Goal: Use online tool/utility: Utilize a website feature to perform a specific function

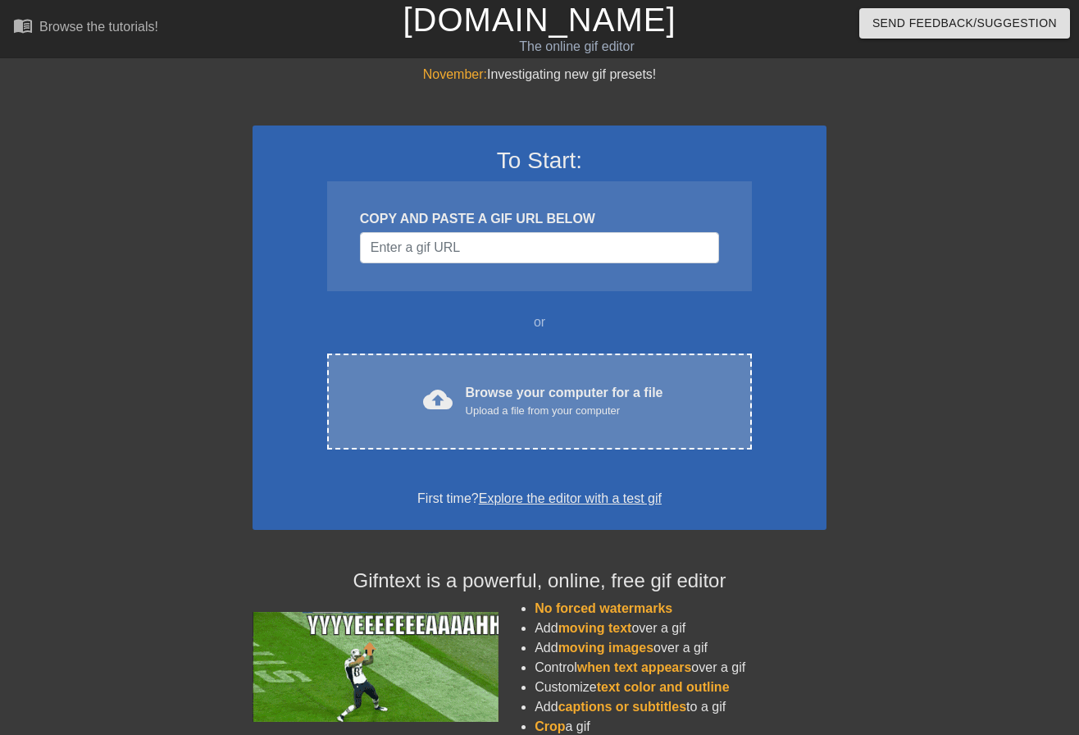
click at [579, 444] on div "cloud_upload Browse your computer for a file Upload a file from your computer C…" at bounding box center [539, 401] width 425 height 96
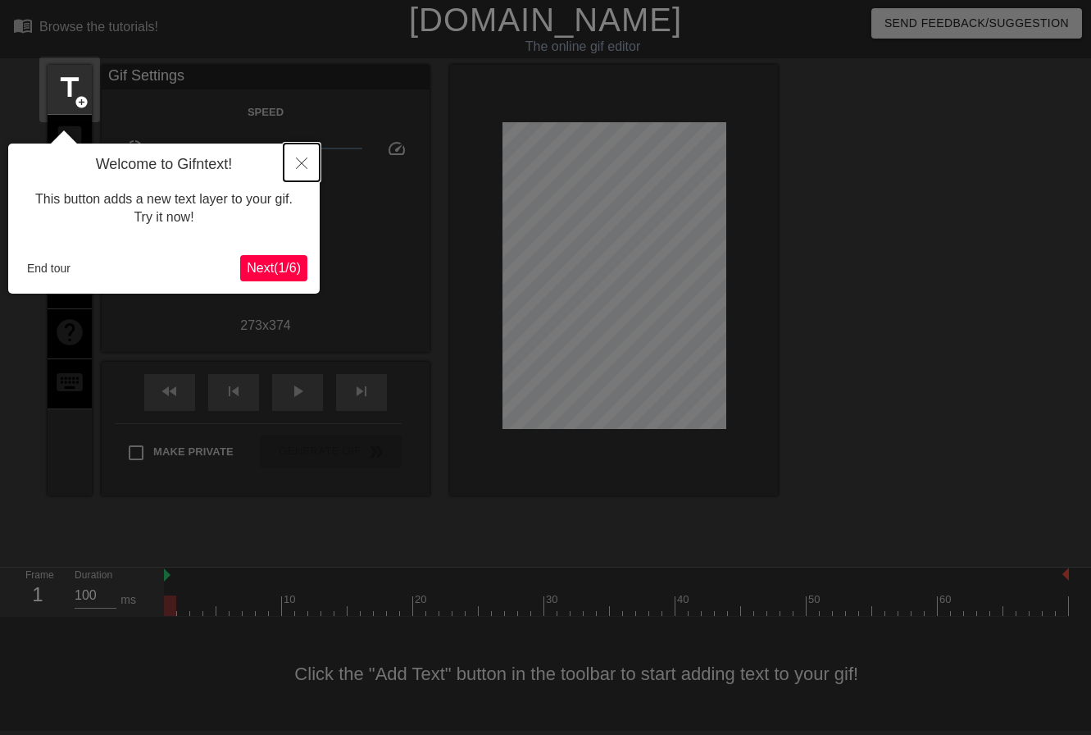
click at [302, 163] on icon "Close" at bounding box center [301, 162] width 11 height 11
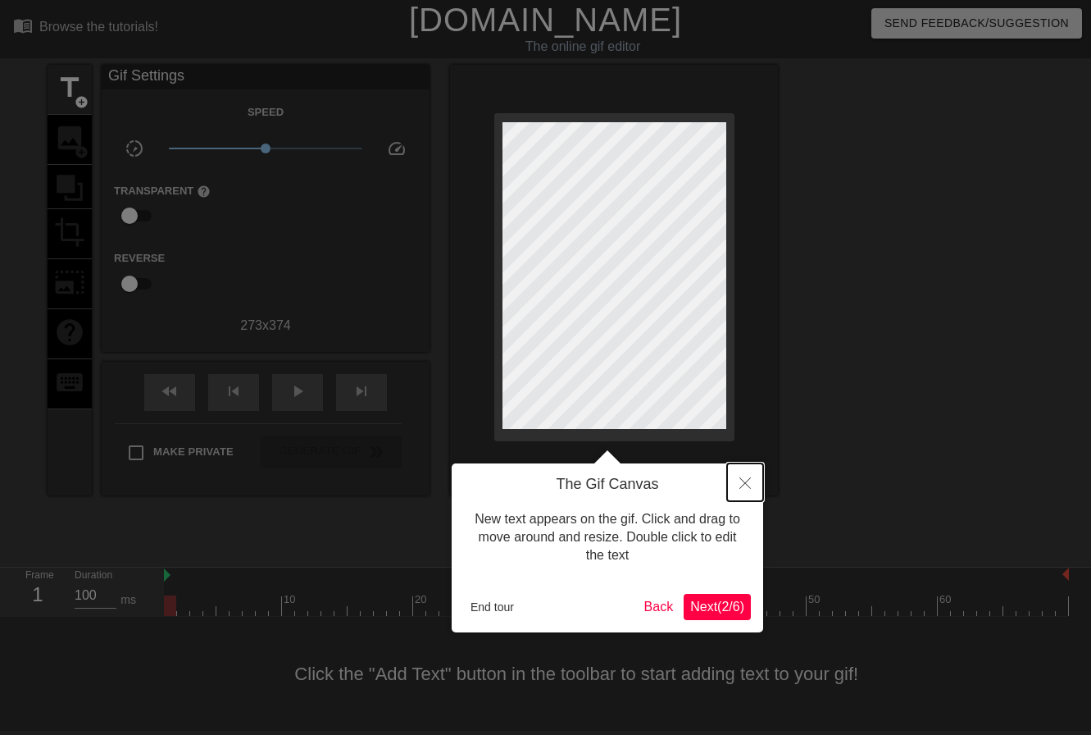
click at [754, 485] on button "Close" at bounding box center [745, 482] width 36 height 38
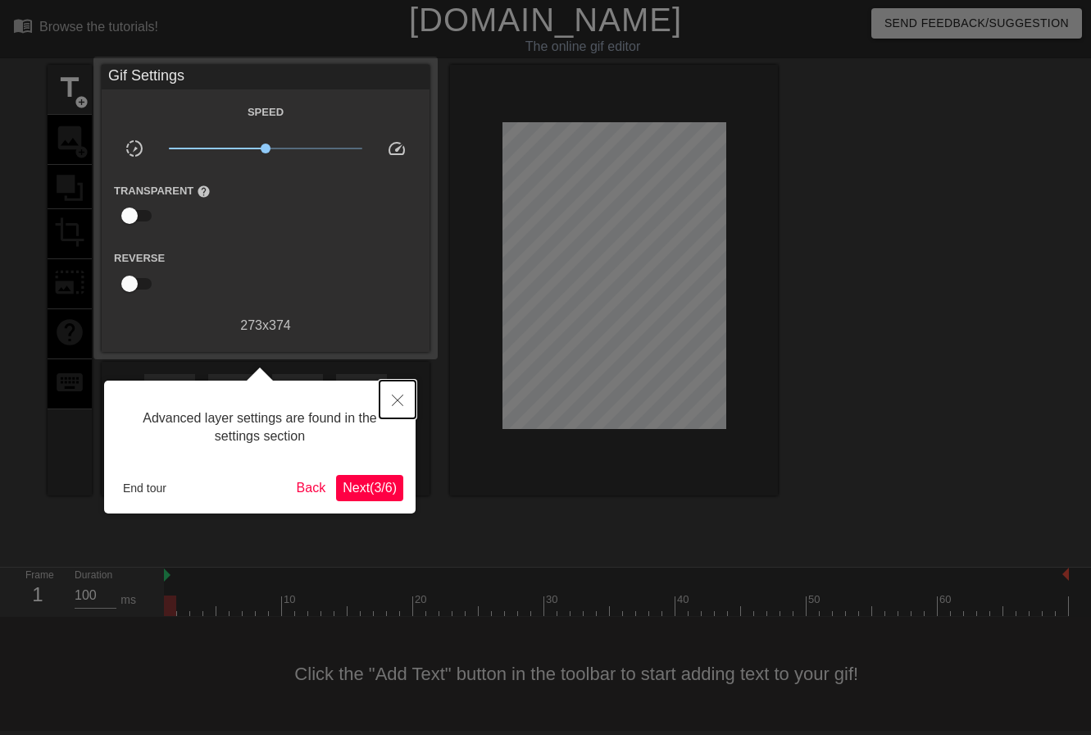
click at [403, 390] on button "Close" at bounding box center [398, 399] width 36 height 38
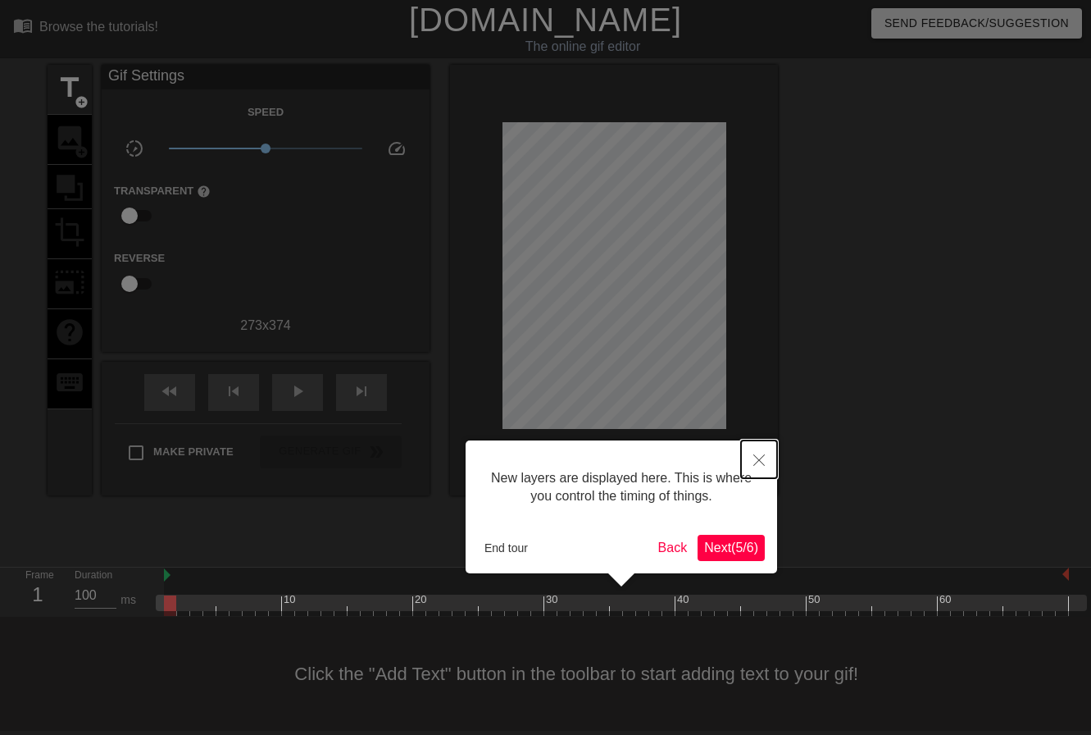
click at [766, 461] on button "Close" at bounding box center [759, 459] width 36 height 38
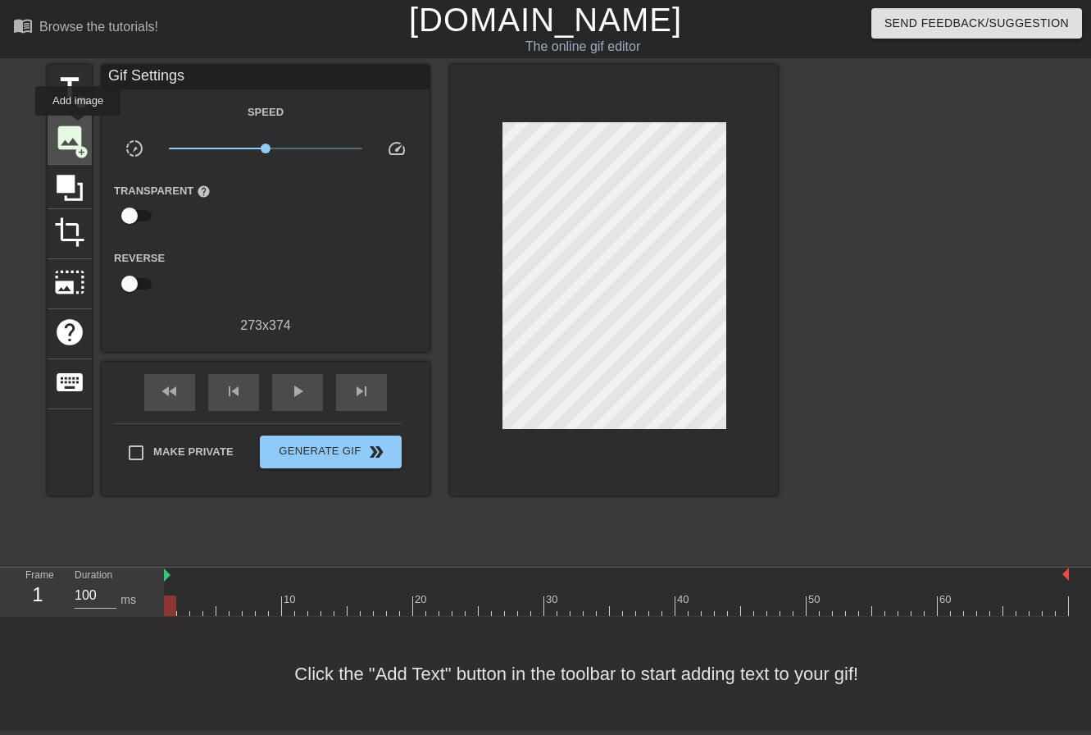
click at [78, 127] on span "image" at bounding box center [69, 137] width 31 height 31
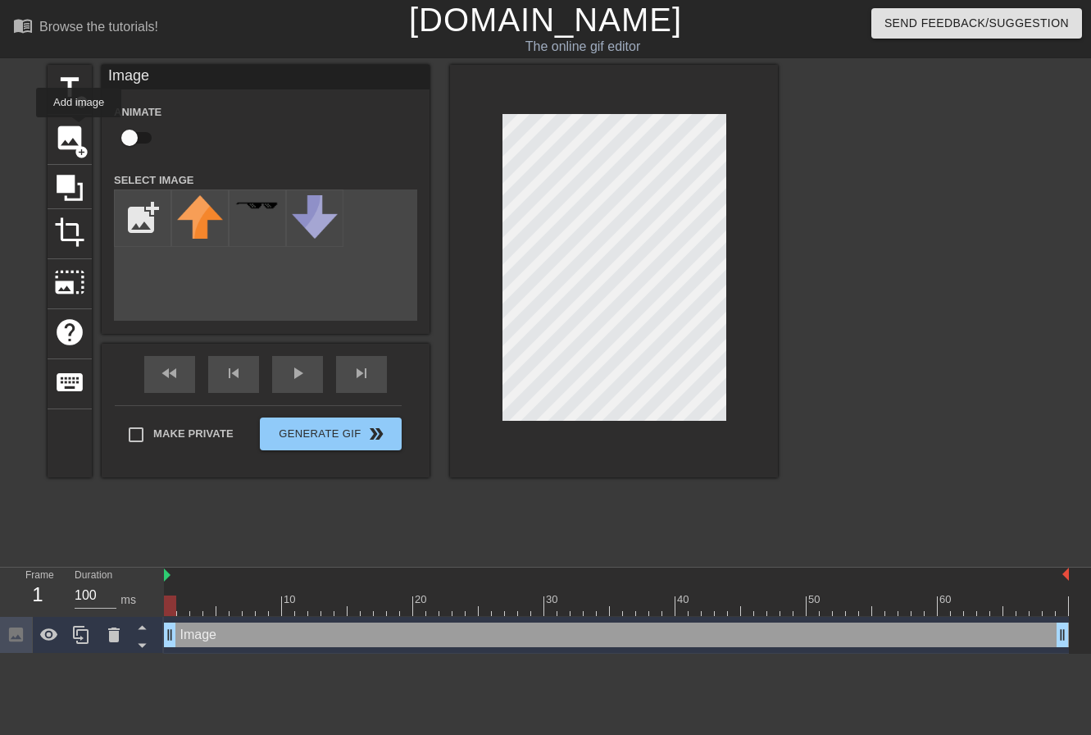
scroll to position [0, 0]
click at [61, 144] on span "image" at bounding box center [69, 137] width 31 height 31
click at [125, 220] on input "file" at bounding box center [143, 218] width 56 height 56
type input "C:\fakepath\images.png"
click at [200, 216] on img at bounding box center [200, 218] width 46 height 46
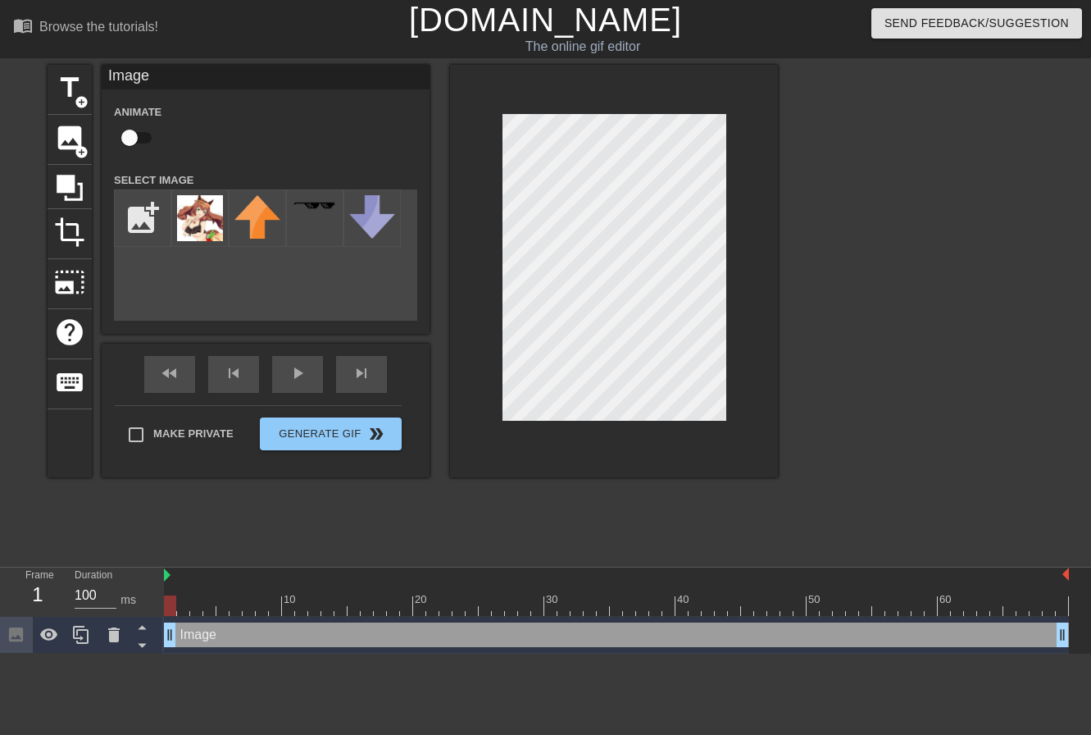
click at [501, 193] on div at bounding box center [614, 271] width 328 height 412
click at [445, 155] on div "title add_circle image add_circle crop photo_size_select_large help keyboard Im…" at bounding box center [413, 271] width 731 height 412
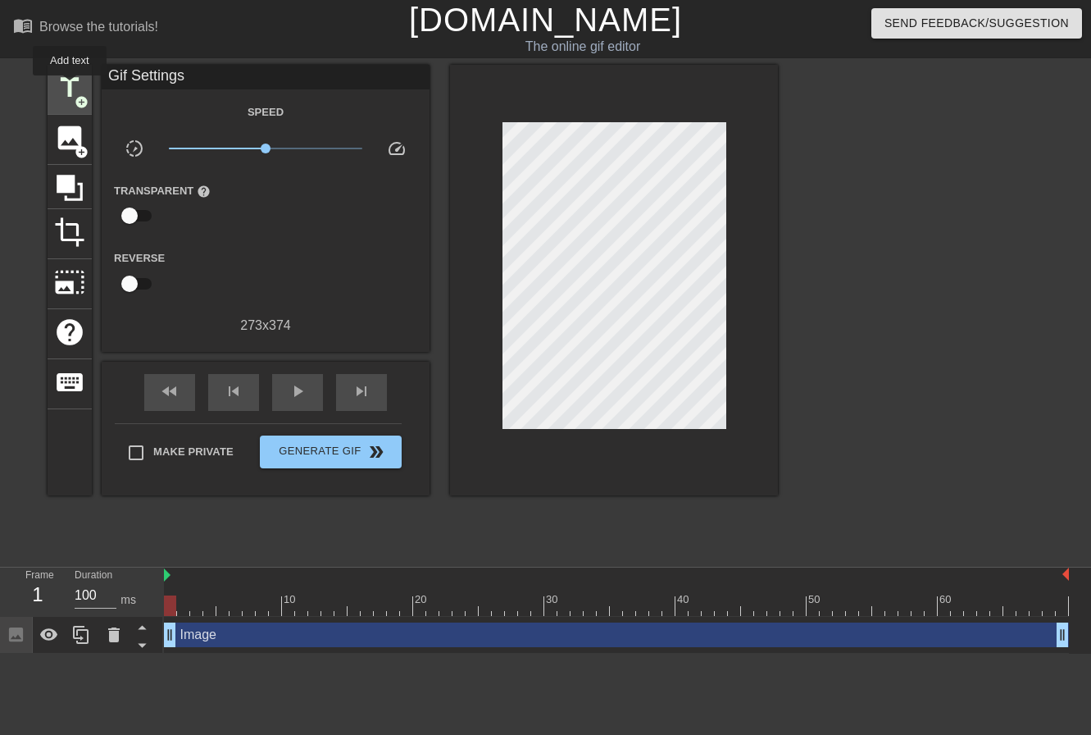
click at [70, 87] on span "title" at bounding box center [69, 87] width 31 height 31
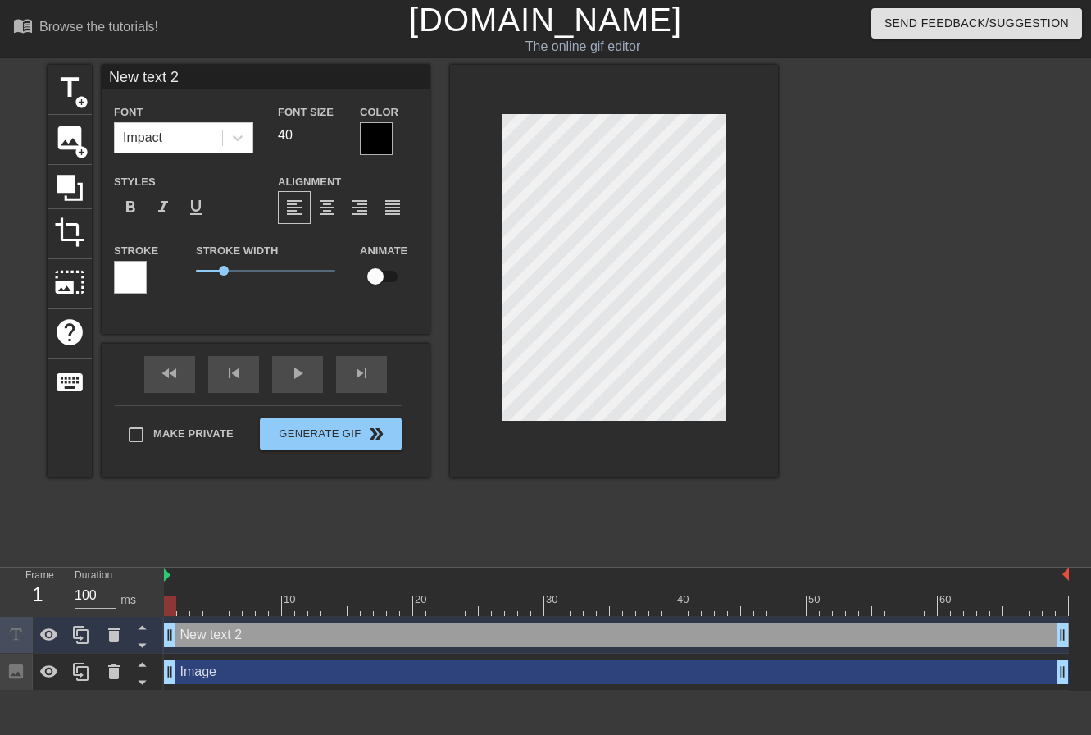
scroll to position [2, 4]
type input "New text"
type textarea "New text"
type input "New text"
type textarea "New text"
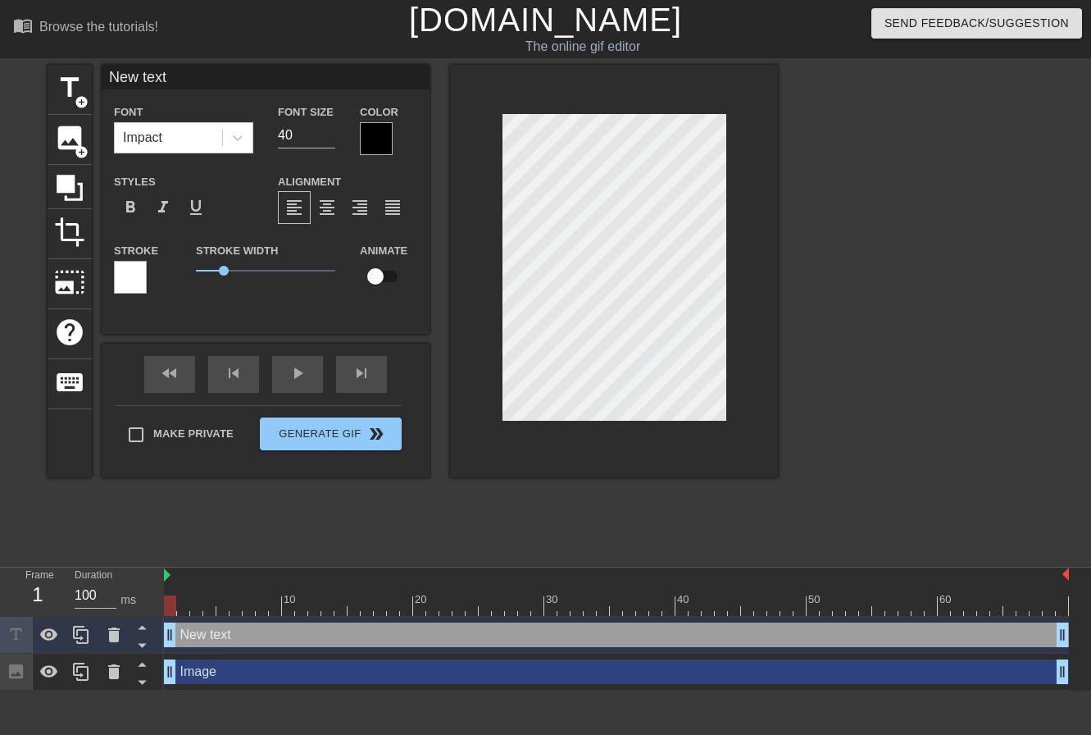
type input "New tex"
type textarea "New tex"
type input "New te"
type textarea "New te"
type input "New t"
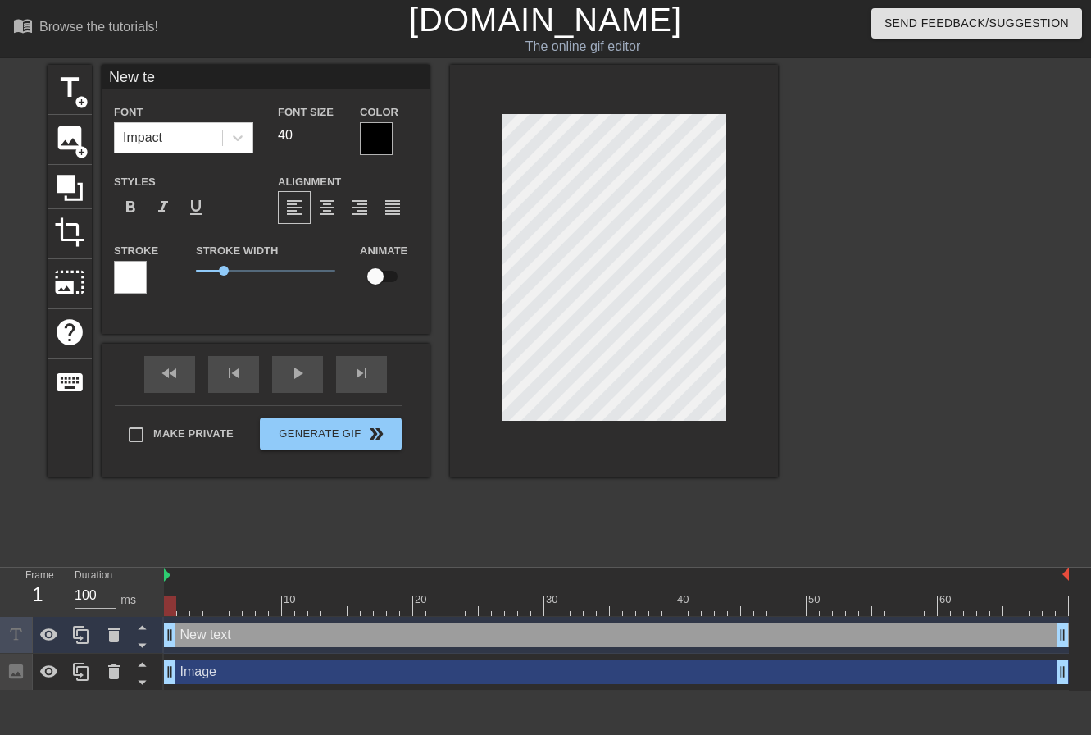
type textarea "New t"
type input "New"
type textarea "New"
type input "New"
type textarea "New"
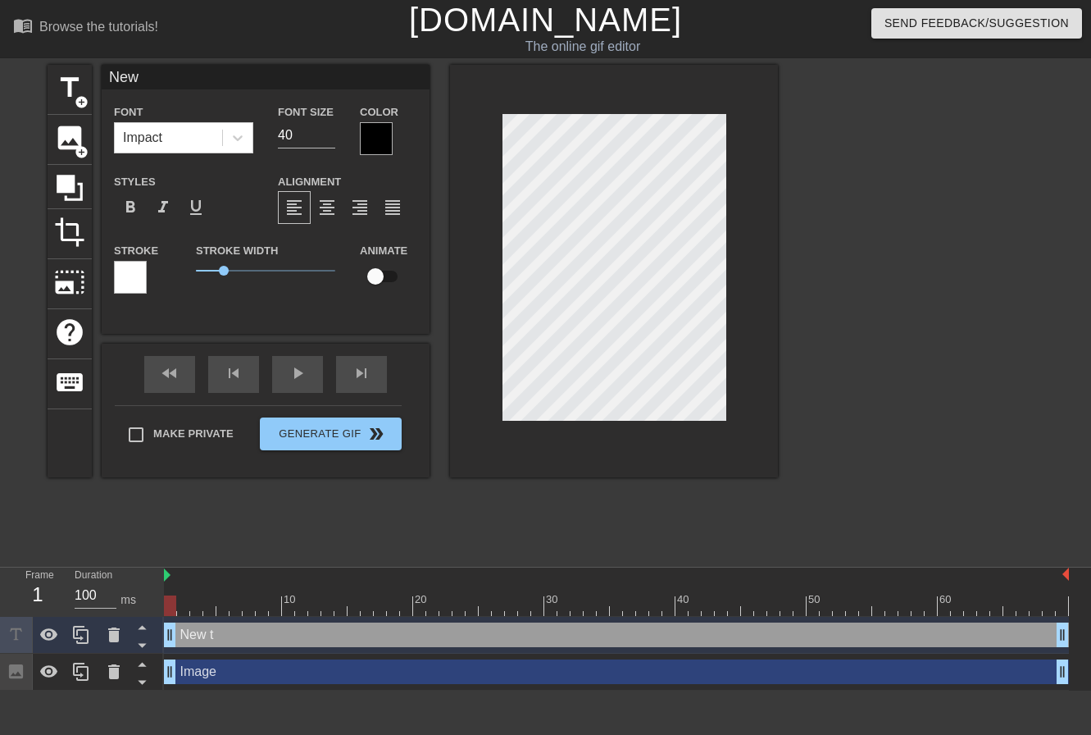
type input "Ne"
type textarea "Ne"
type input "N"
type textarea "N"
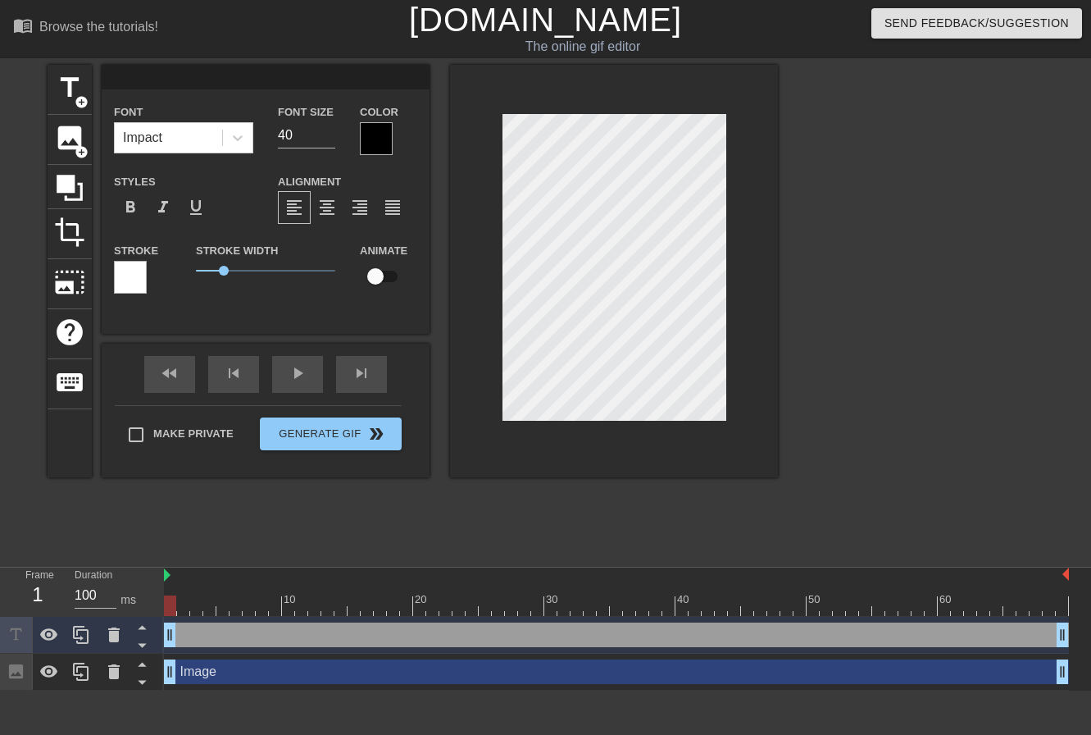
type input "S"
type textarea "S"
type input "Su"
type textarea "Su"
type input "S"
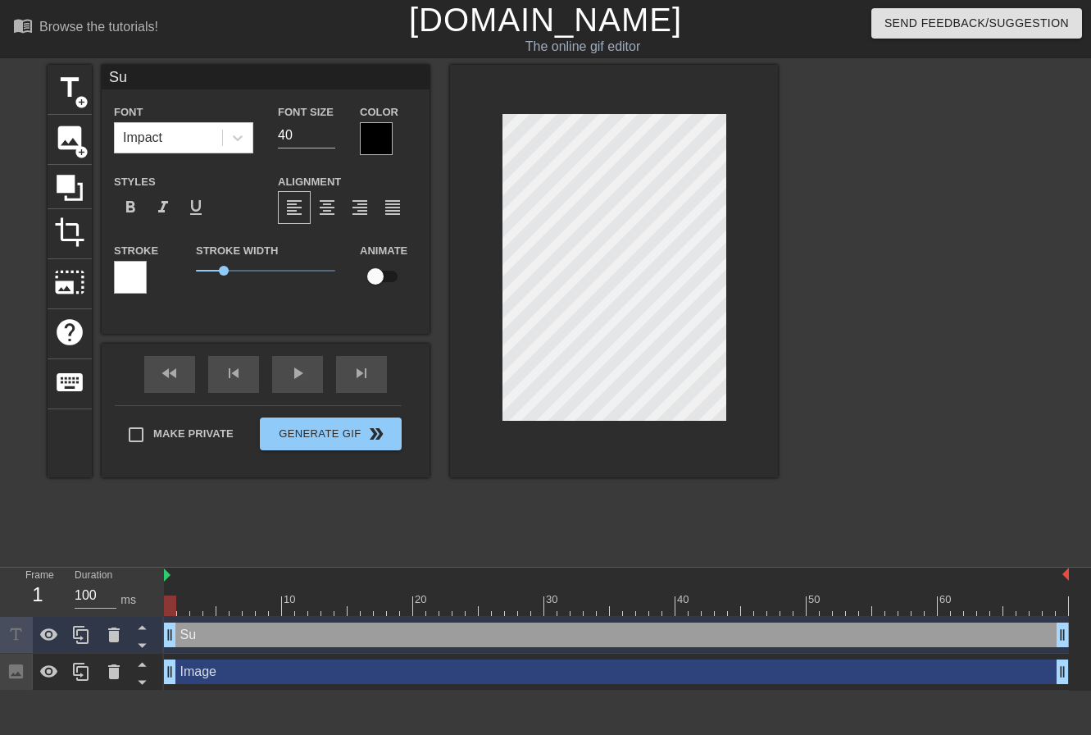
type textarea "S"
type input "M"
type textarea "M"
type input "Ma"
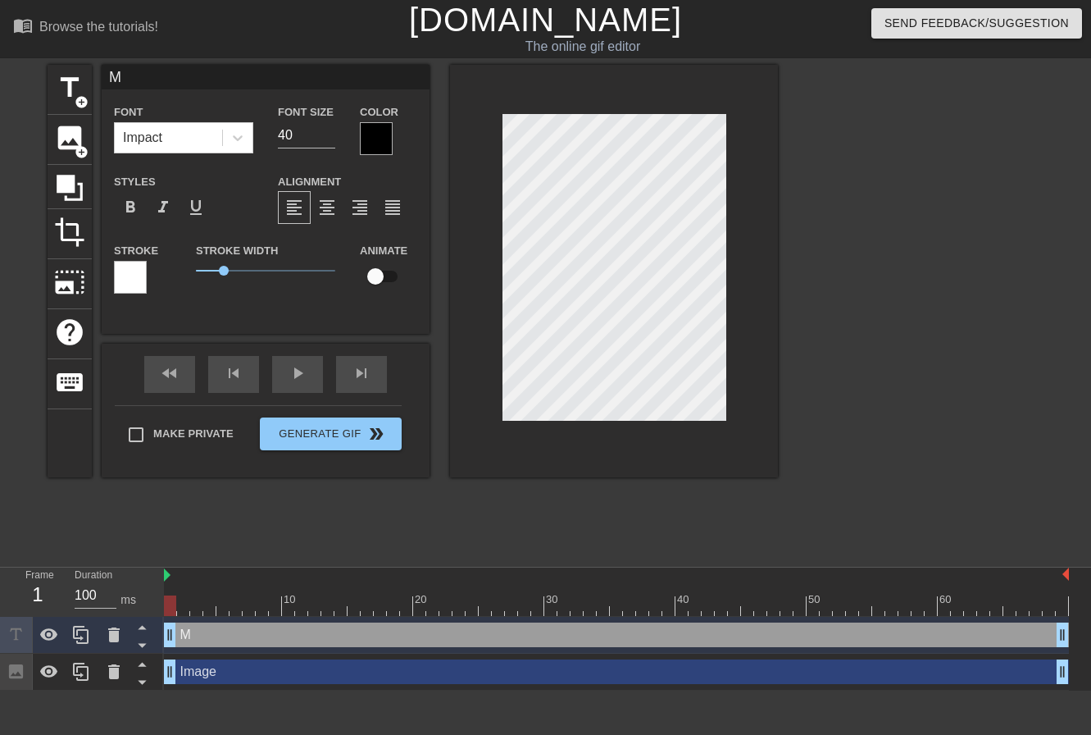
type textarea "Ma"
type input "Mar"
type textarea "Mar"
type input "Maru"
type textarea "Maru"
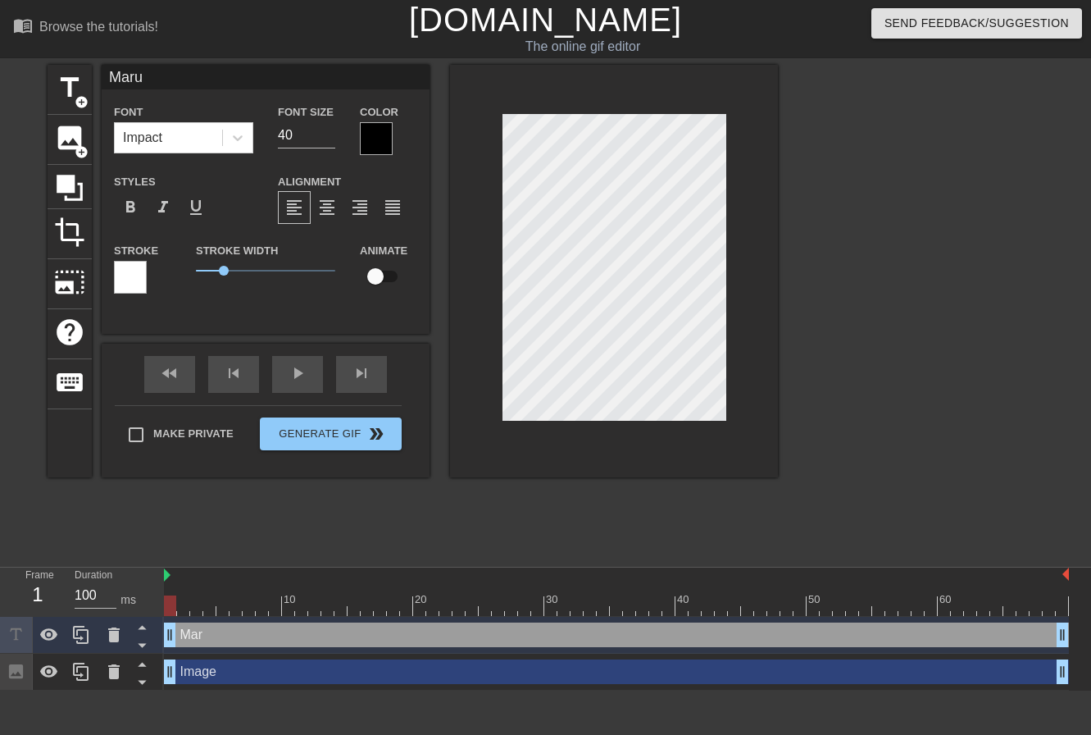
scroll to position [2, 2]
type input "Maruz"
type textarea "Maruz"
type input "Maruze"
type textarea "Maruze"
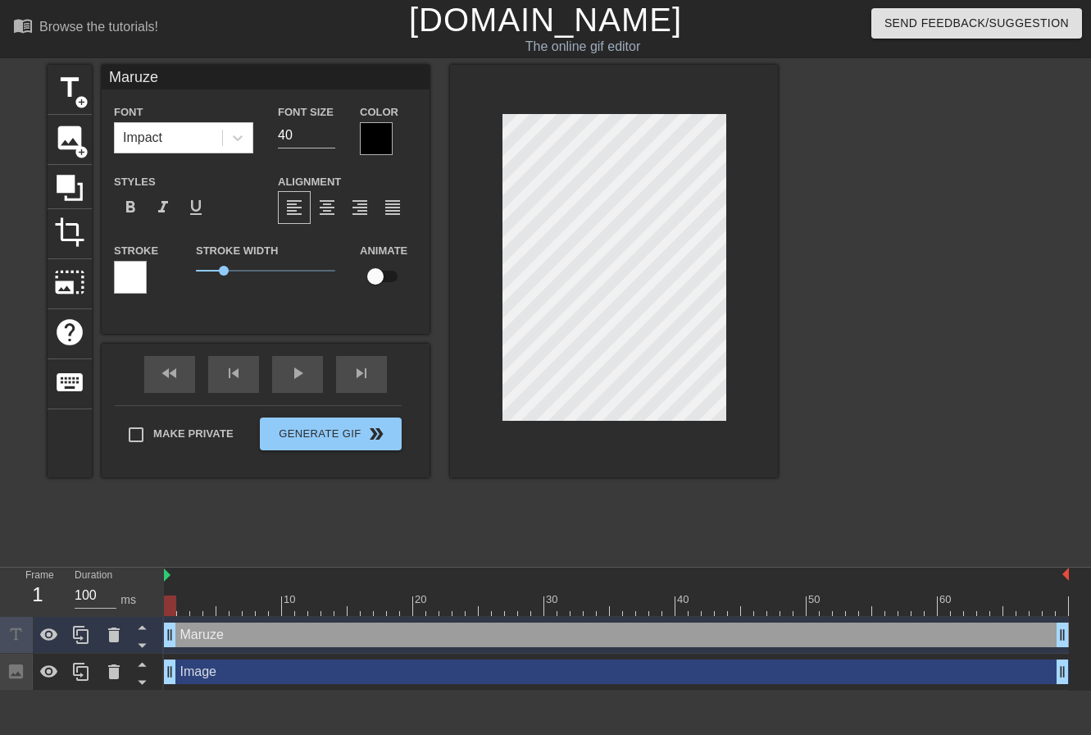
type input "Maruzen"
type textarea "Maruzen"
type input "Maruzens"
type textarea "Maruzens"
type input "Maruzensk"
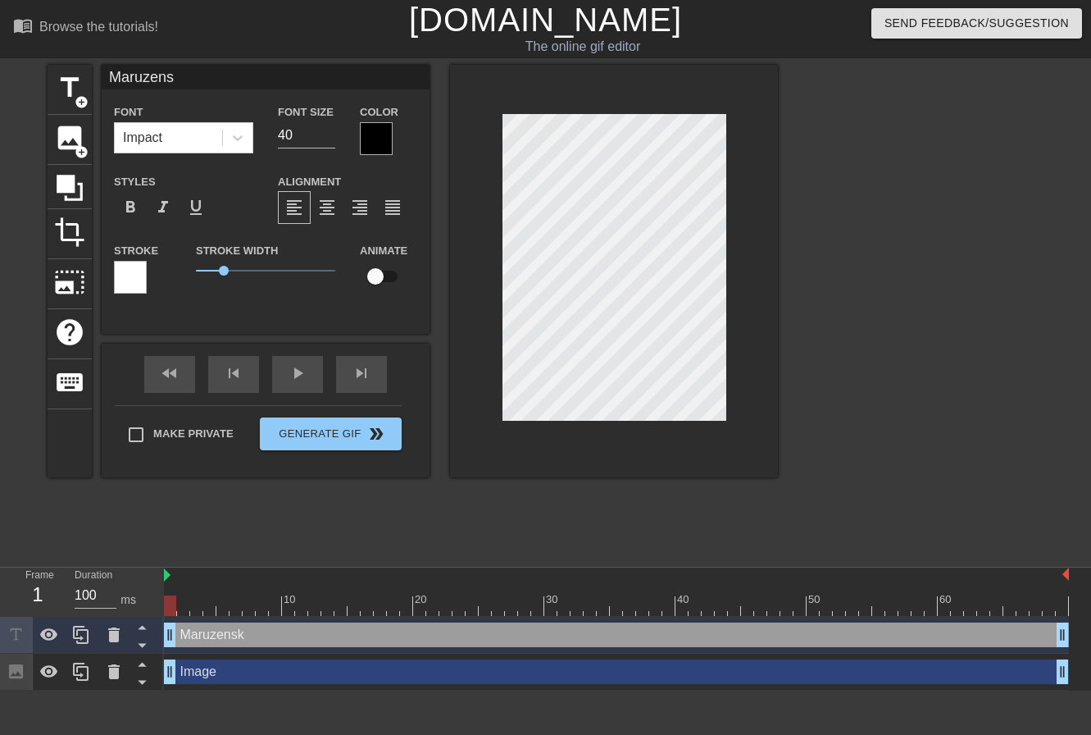
type textarea "Maruzensk"
type input "Maruzensky"
type textarea "Maruzensky"
type input "Maruzensk"
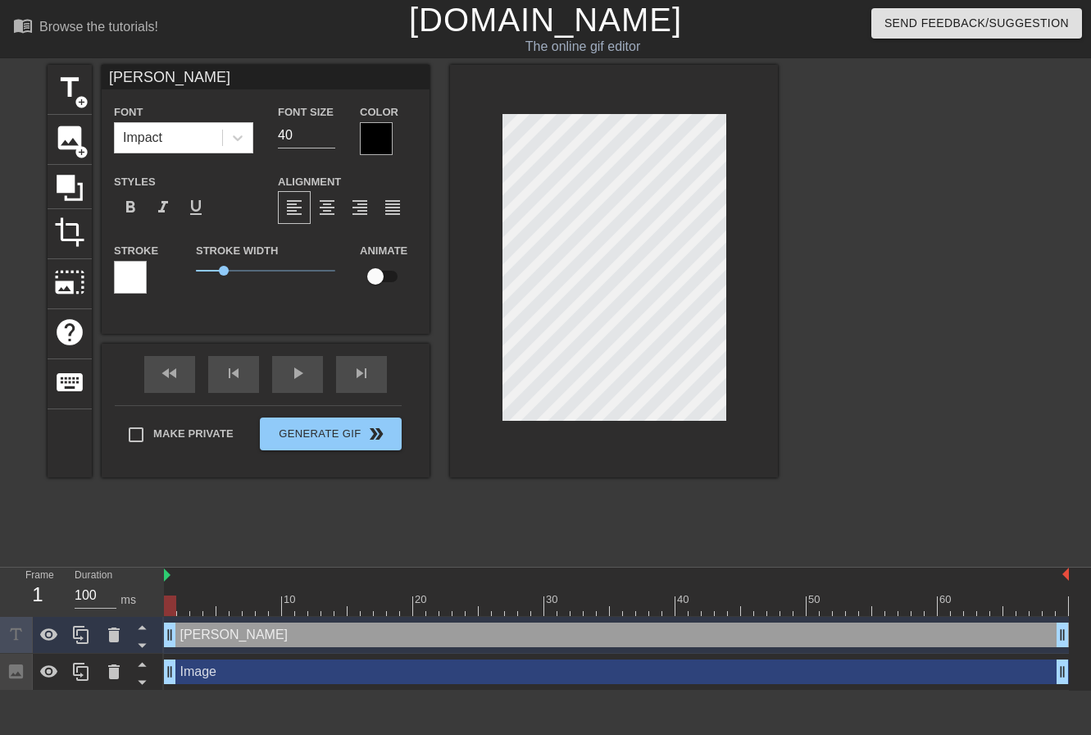
type textarea "Maruzensk"
type input "Maruzens"
type textarea "Maruzens"
type input "Maruzen"
type textarea "Maruzen"
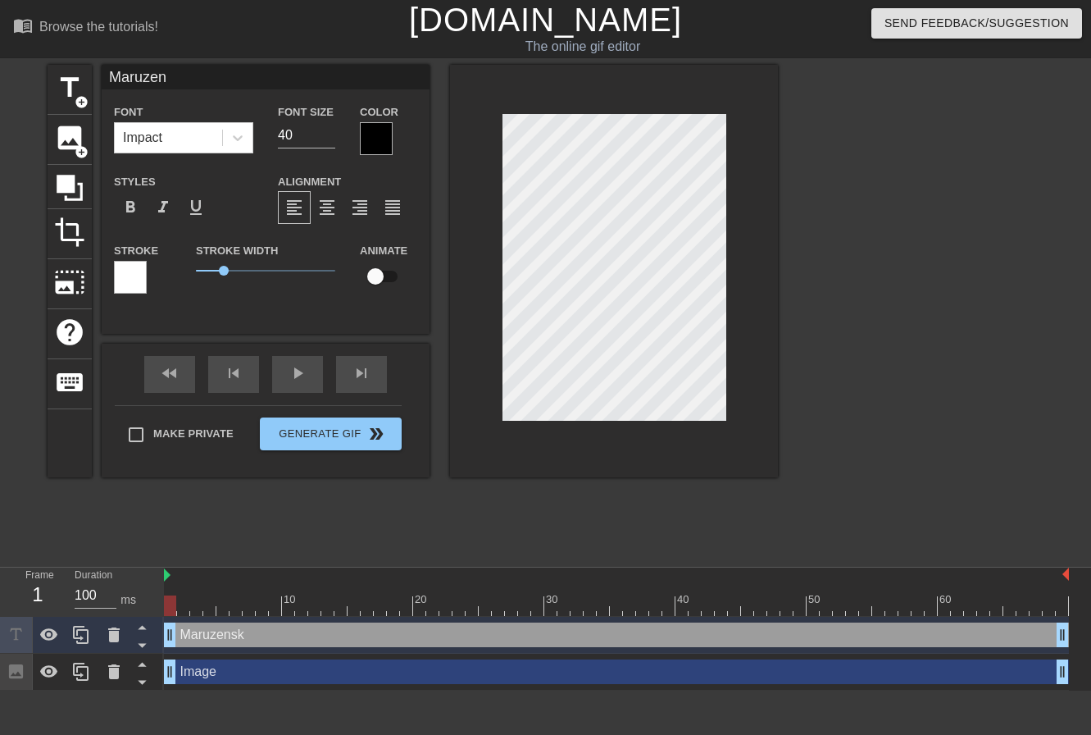
type input "Maruze"
type textarea "Maruze"
type input "Maruz"
type textarea "Maruz"
type input "Maru"
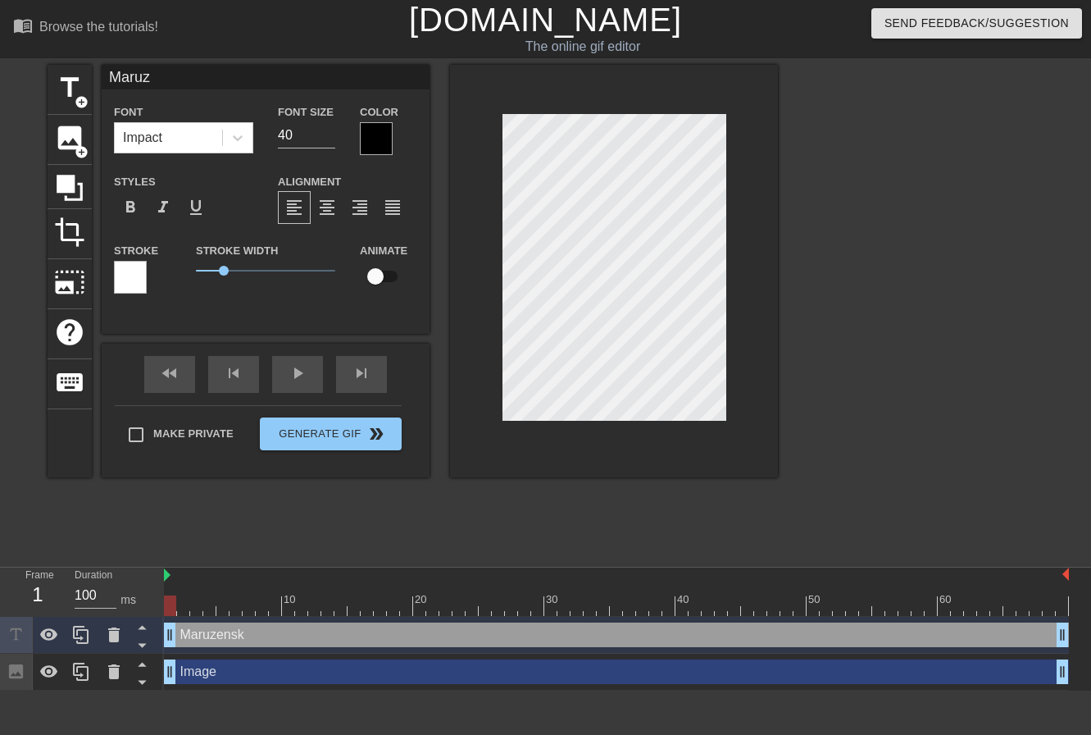
type textarea "Maru"
type input "Mar"
type textarea "Mar"
type input "Ma"
type textarea "Ma"
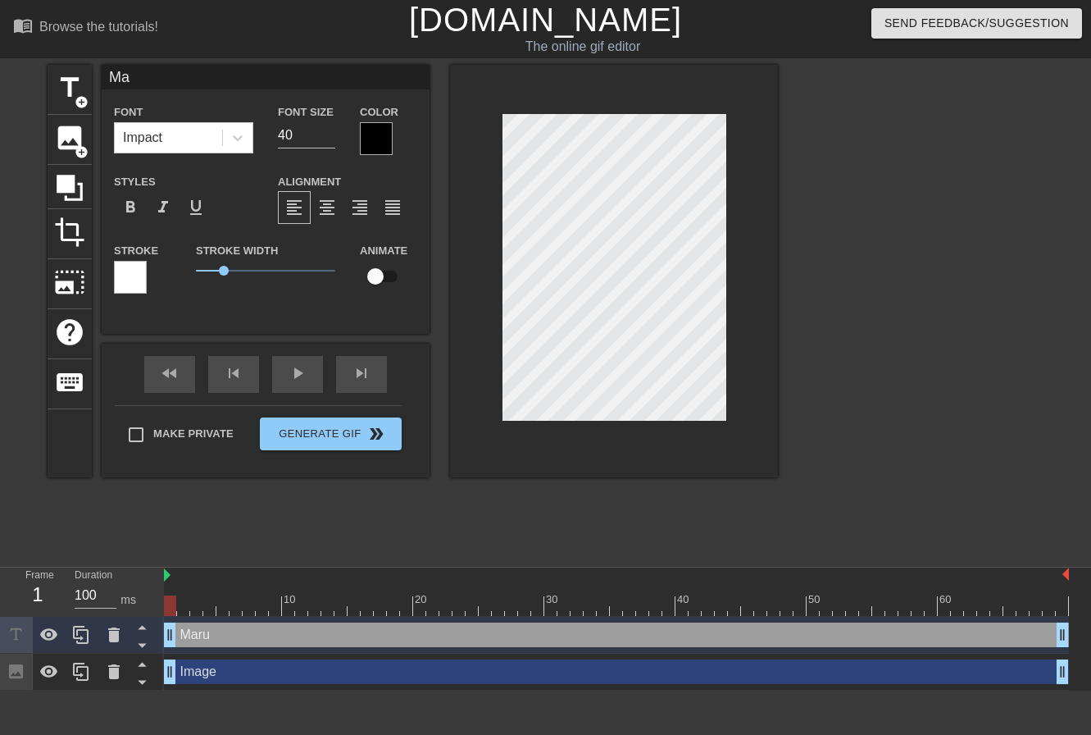
type input "M"
type textarea "M"
type input "m"
type textarea "m"
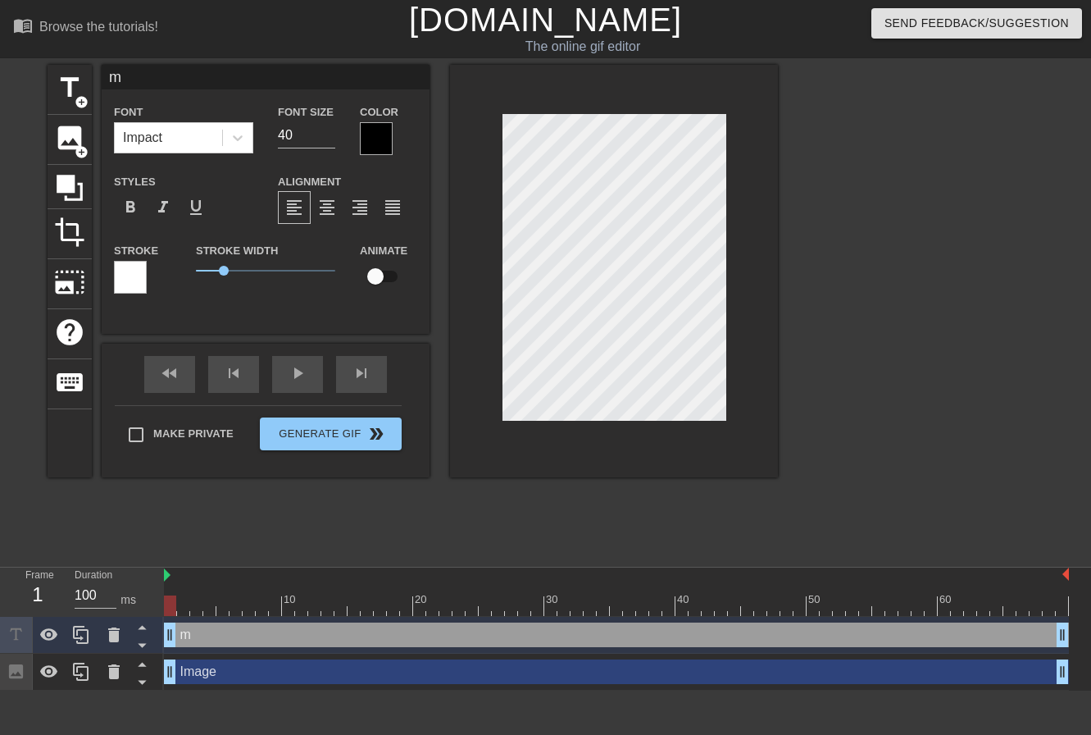
type input "ma"
type textarea "ma"
type input "mar"
type textarea "mar"
type input "maru"
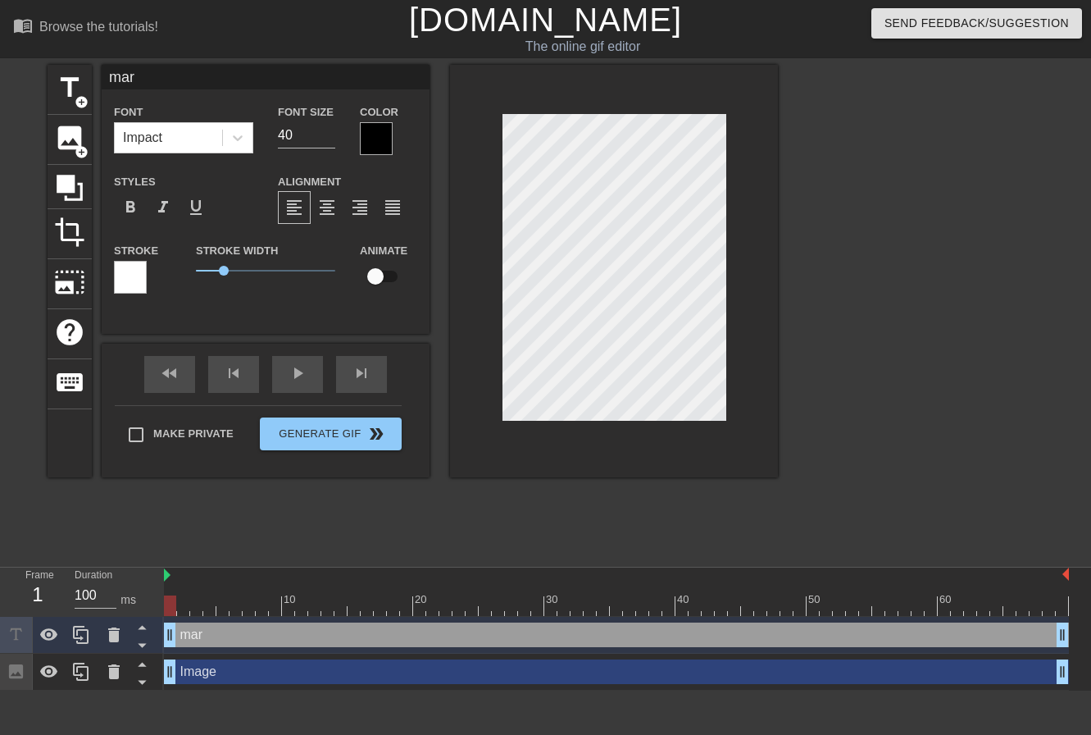
type textarea "maru"
type input "maruz"
type textarea "maruz"
type input "maruze"
type textarea "maruze"
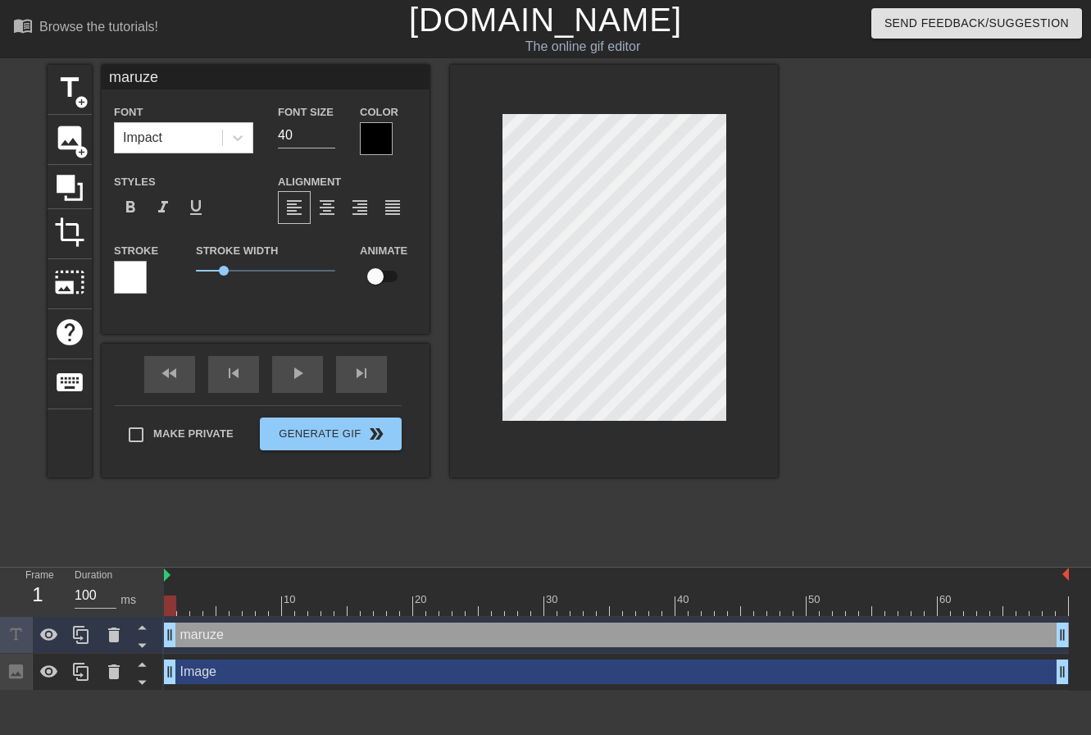
scroll to position [2, 3]
type input "maruzen"
type textarea "maruzen"
type input "maruzens"
type textarea "maruzens"
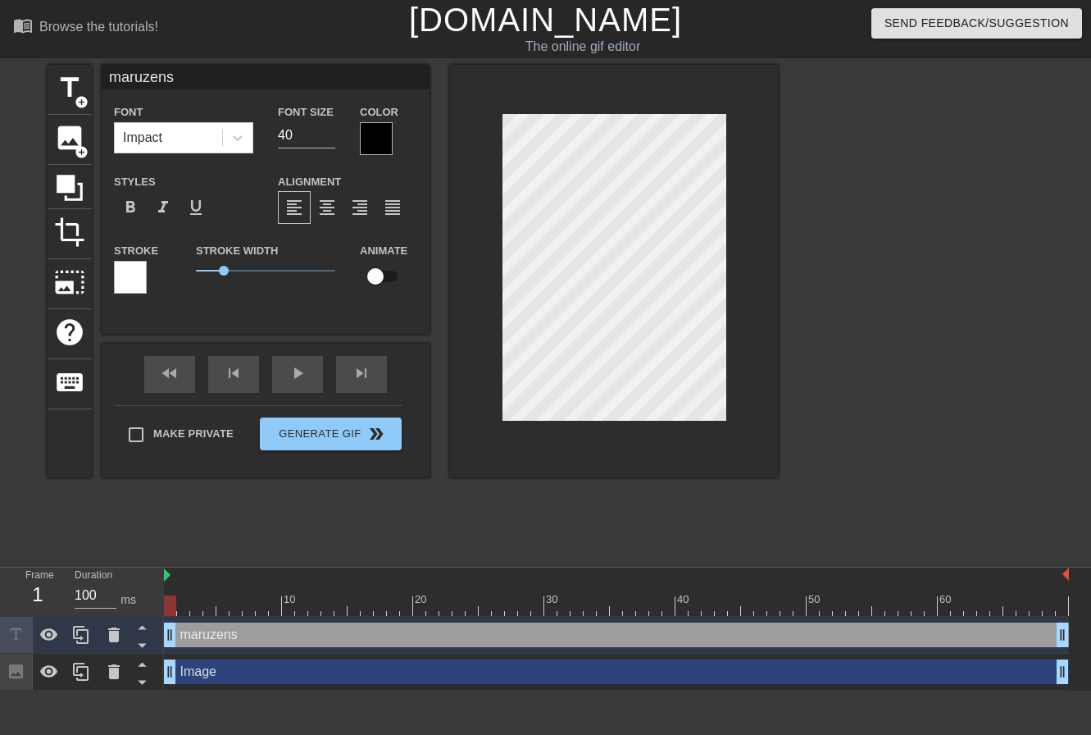
type input "maruzensk"
type textarea "maruzensk"
type input "maruzensky"
type textarea "maruzensky"
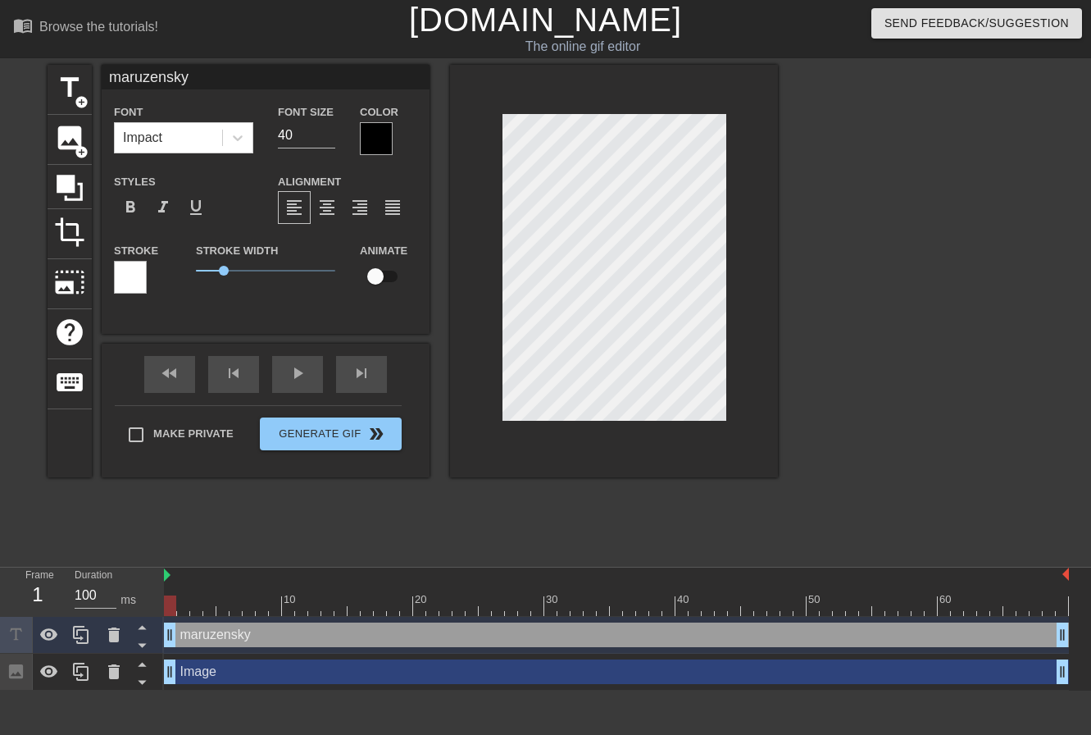
type input "maruzensky"
type textarea "maruzensky"
type input "maruzensky ("
type textarea "maruzensky ("
type input "maruzensky (s"
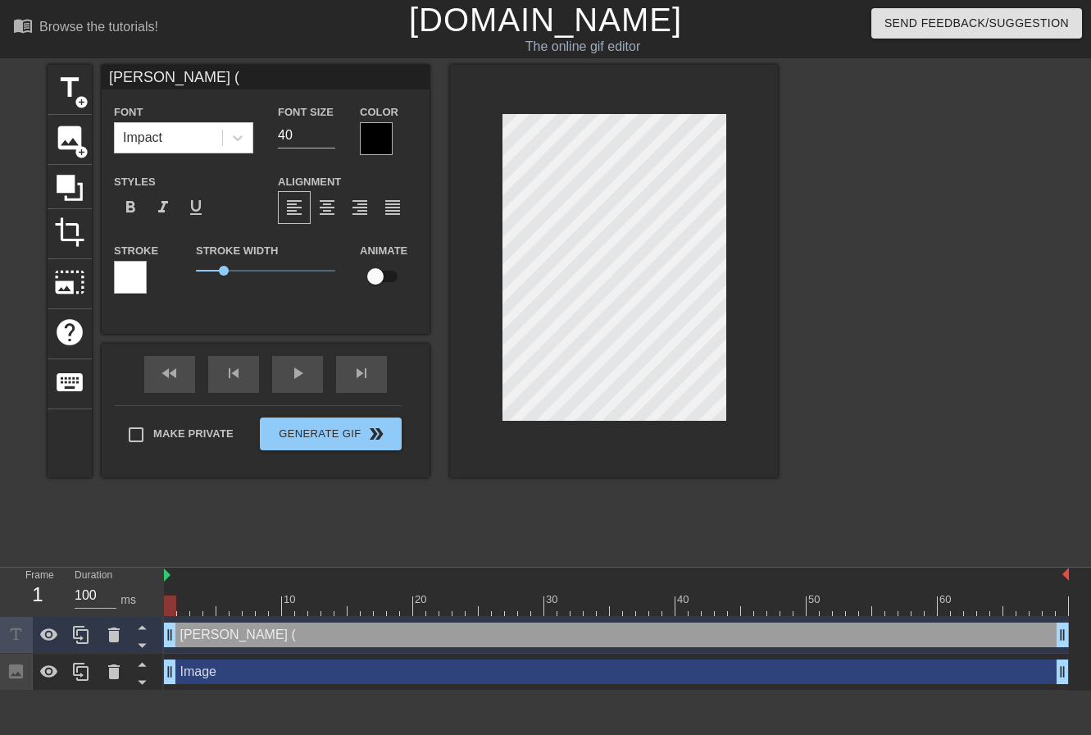
type textarea "maruzensky (s"
type input "maruzensky (su"
type textarea "maruzensky (su"
type input "maruzensky (sum"
type textarea "maruzensky (sum"
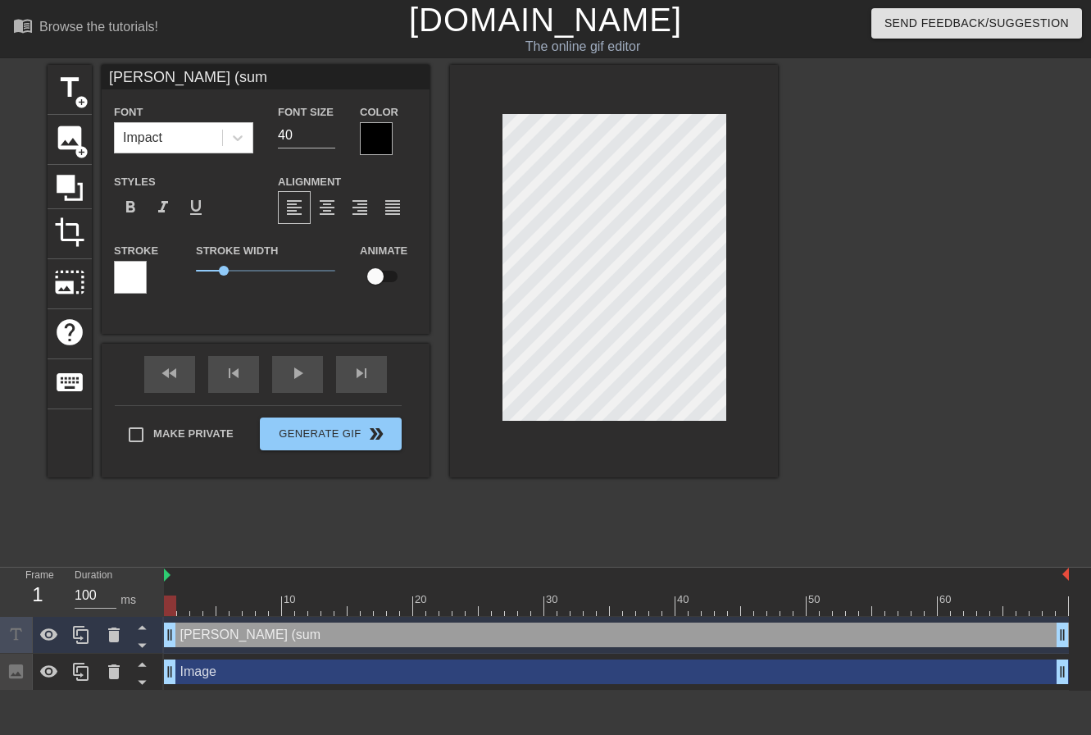
type input "maruzensky (summ"
type textarea "maruzensky (summ"
type input "maruzensky (summe"
type textarea "maruzensky (summe"
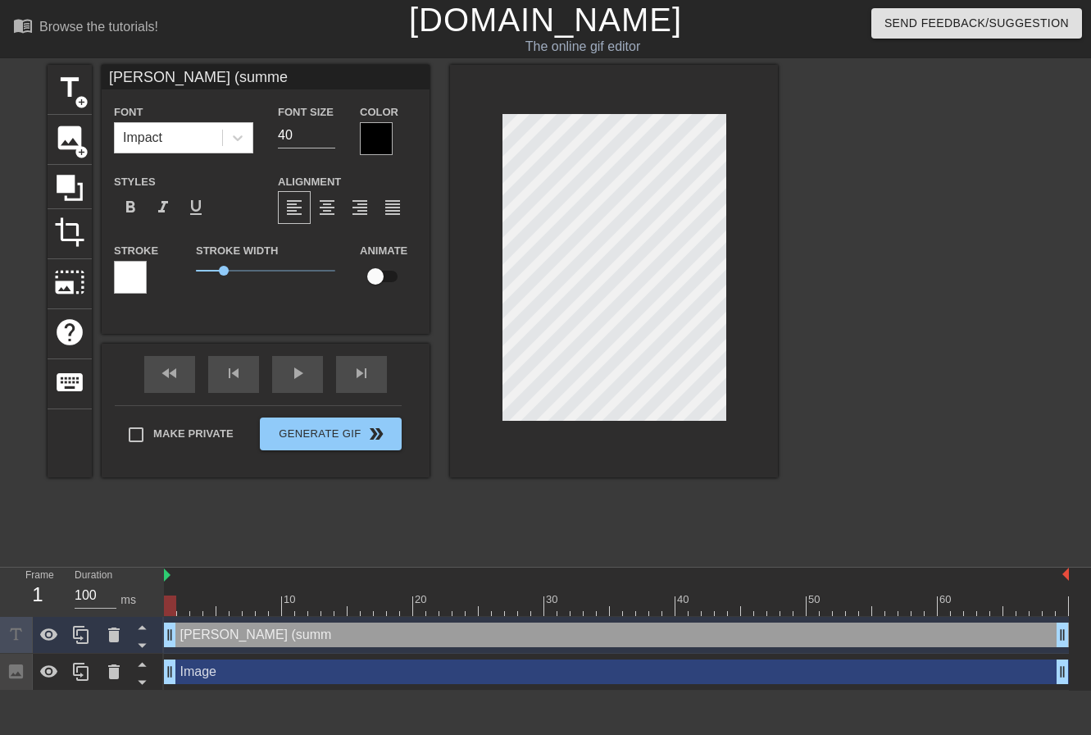
type input "maruzensky (summer"
type textarea "maruzensky (summer"
type input "maruzensky (summer)"
type textarea "maruzensky (summer)"
drag, startPoint x: 305, startPoint y: 134, endPoint x: 277, endPoint y: 125, distance: 29.3
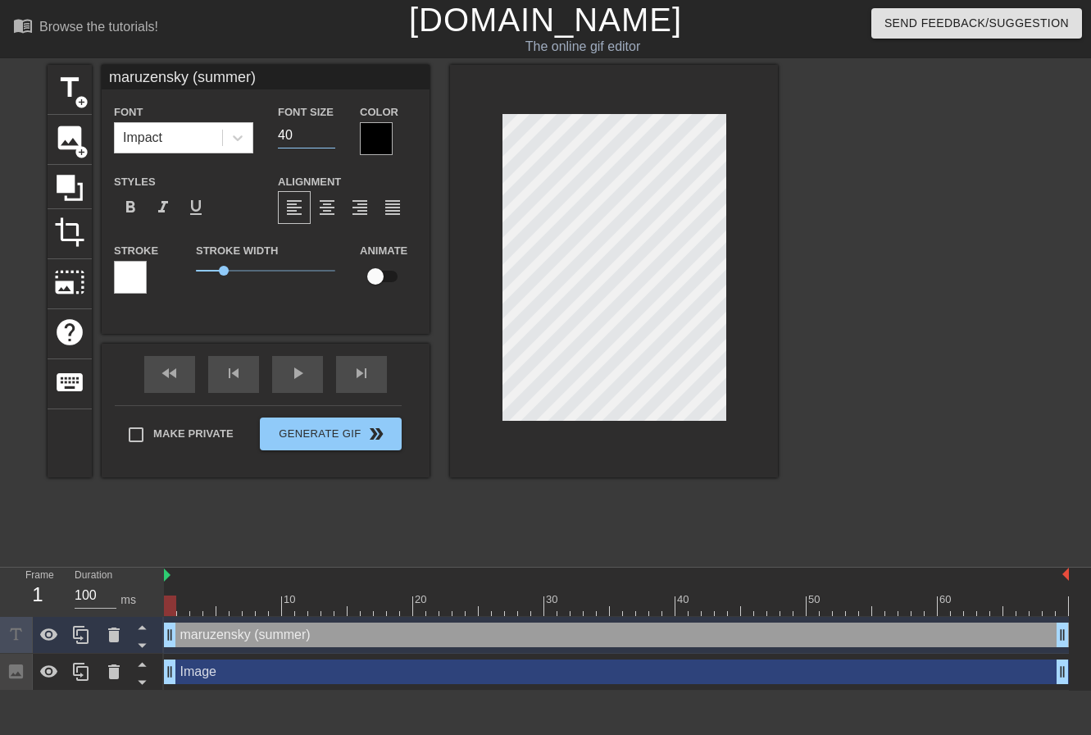
click at [277, 125] on div "Font Size 40" at bounding box center [307, 128] width 82 height 53
type input "30"
click at [133, 207] on span "format_bold" at bounding box center [131, 208] width 20 height 20
click at [378, 138] on div at bounding box center [376, 138] width 33 height 33
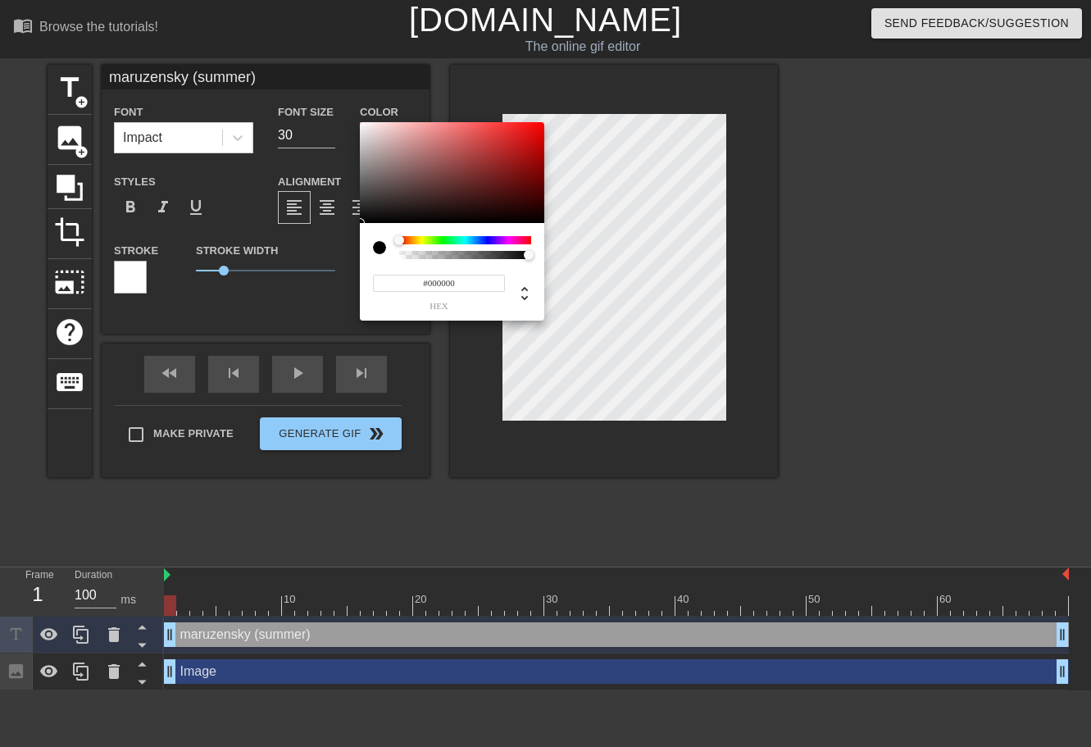
click at [380, 244] on div at bounding box center [379, 247] width 13 height 13
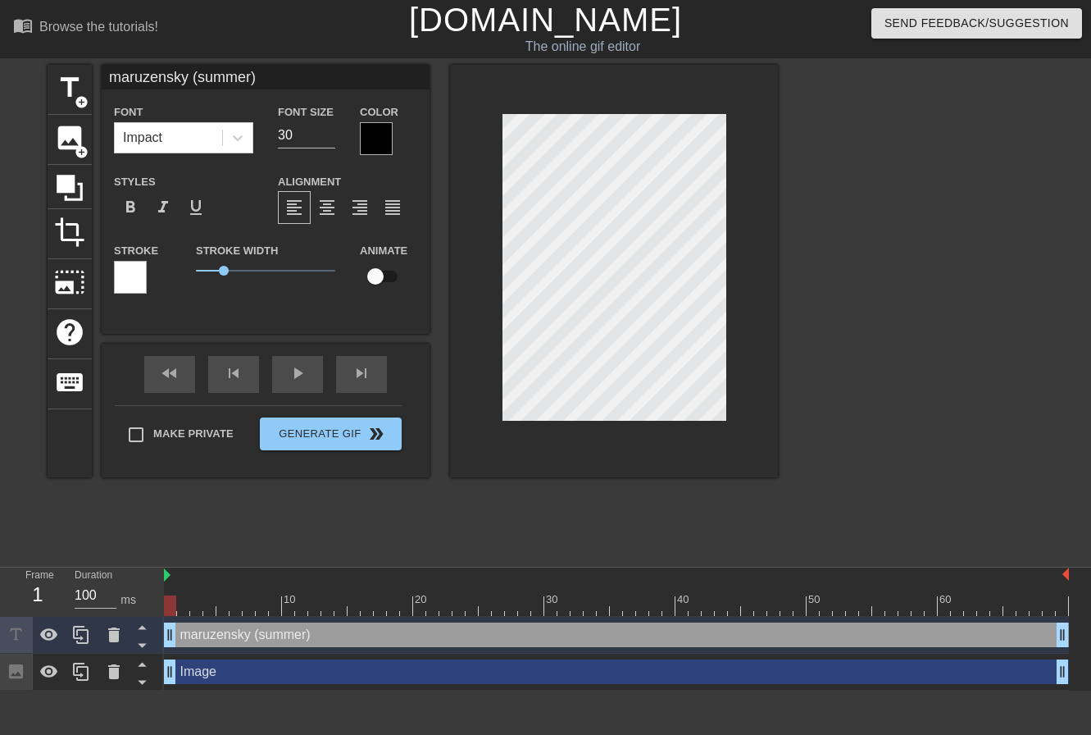
click at [139, 278] on div at bounding box center [130, 277] width 33 height 33
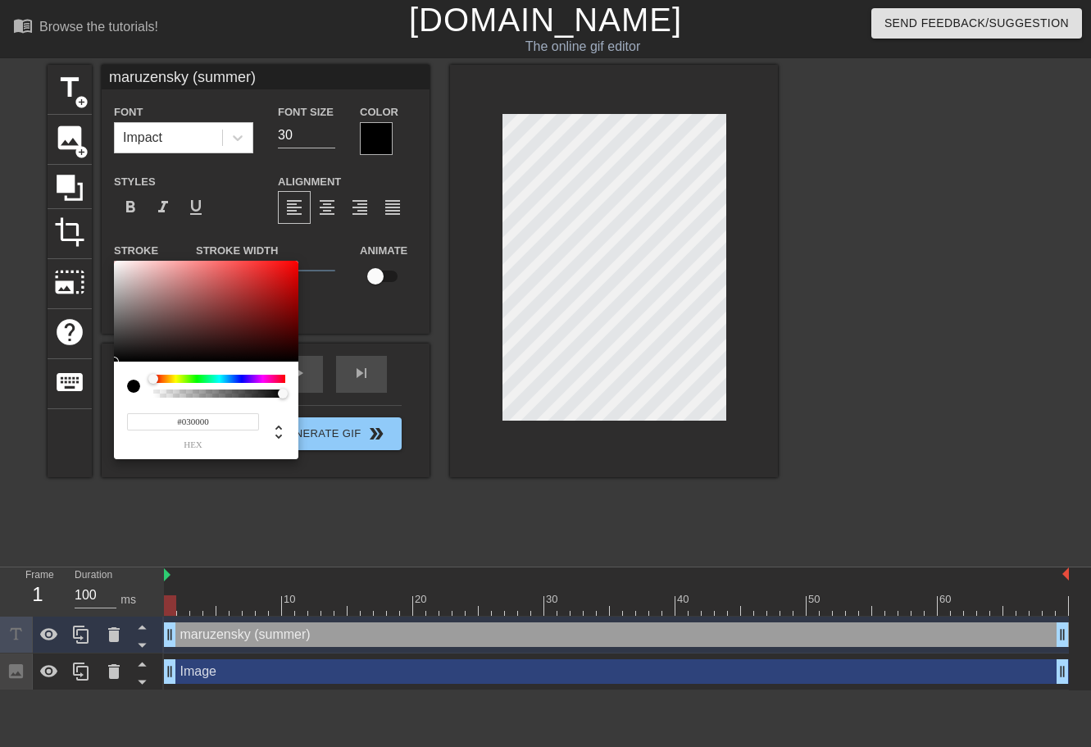
type input "#050000"
drag, startPoint x: 197, startPoint y: 335, endPoint x: 298, endPoint y: 360, distance: 104.8
click at [298, 360] on div "#050000 hex" at bounding box center [545, 373] width 1091 height 747
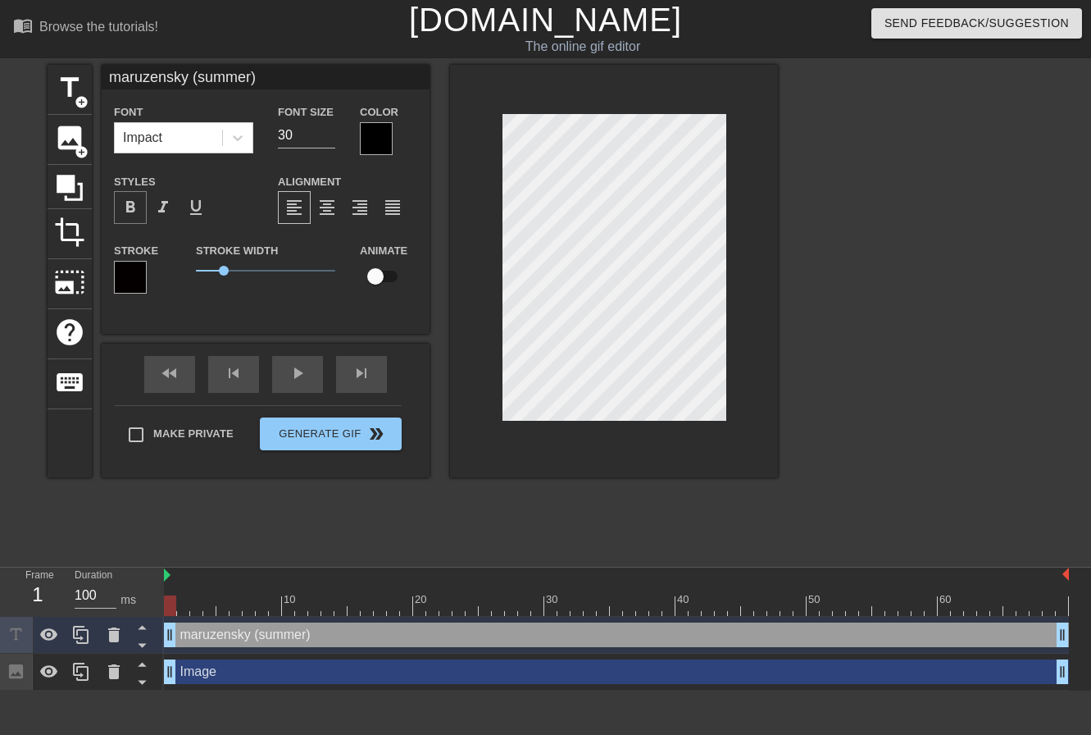
click at [133, 204] on span "format_bold" at bounding box center [131, 208] width 20 height 20
click at [134, 206] on span "format_bold" at bounding box center [131, 208] width 20 height 20
click at [157, 204] on span "format_italic" at bounding box center [163, 208] width 20 height 20
drag, startPoint x: 222, startPoint y: 267, endPoint x: 182, endPoint y: 262, distance: 40.6
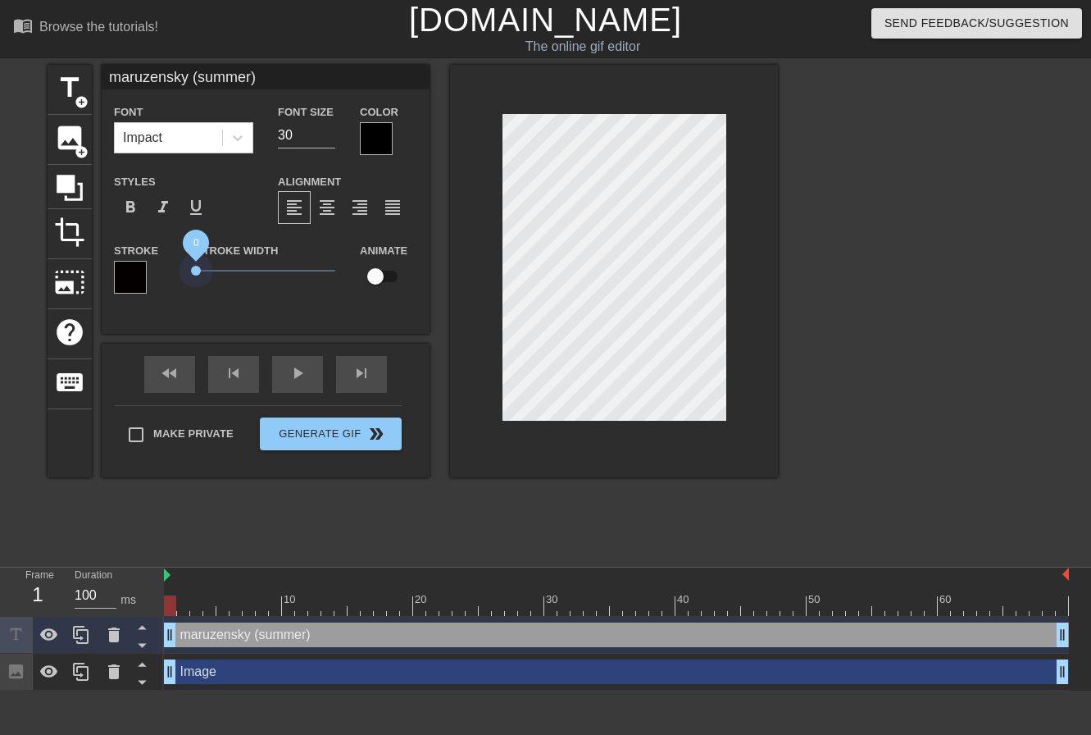
click at [182, 262] on div "Stroke Stroke Width 0 Animate" at bounding box center [266, 274] width 328 height 68
click at [71, 181] on icon at bounding box center [70, 188] width 26 height 26
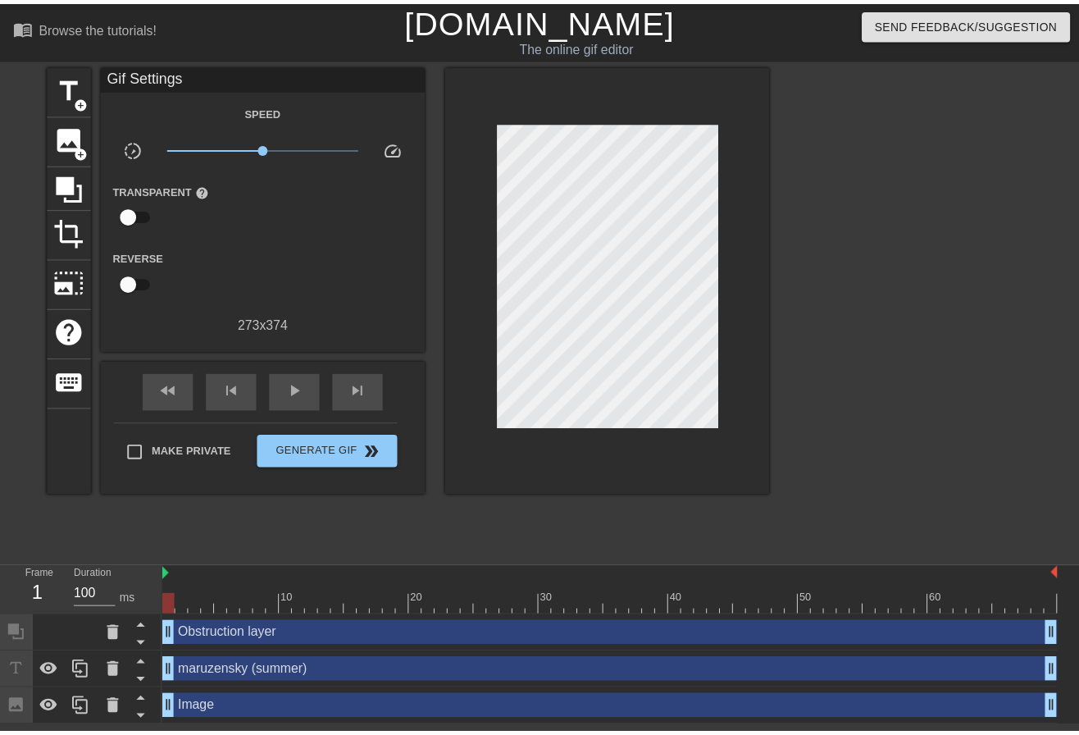
scroll to position [2, 5]
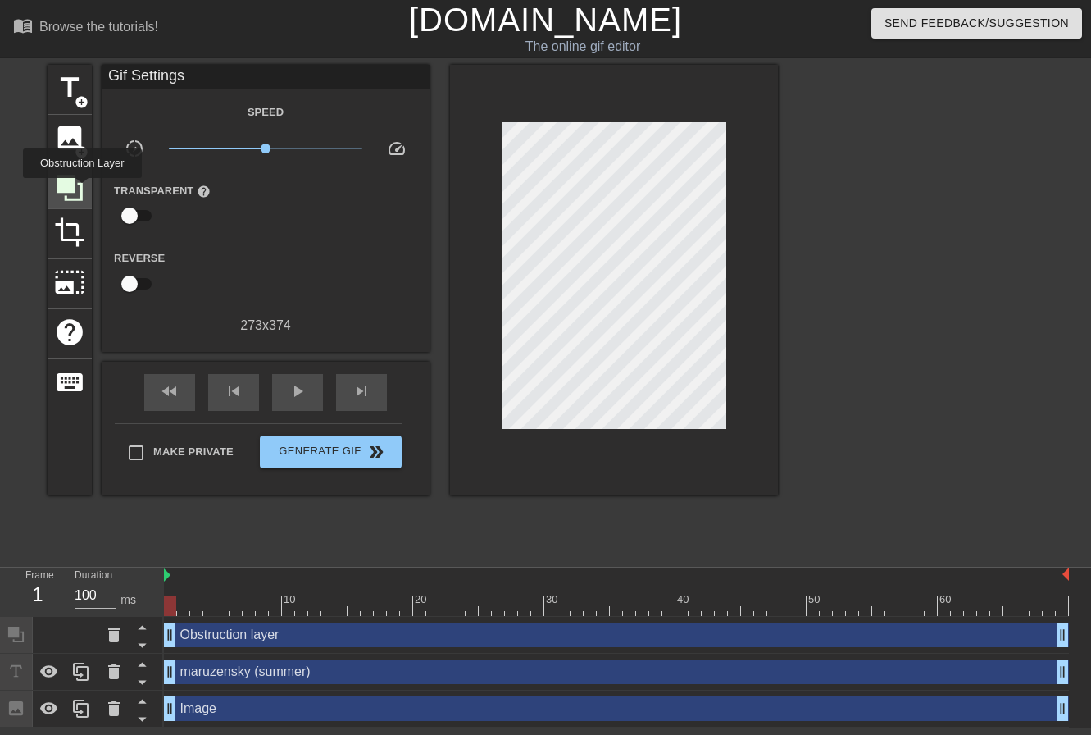
click at [80, 189] on icon at bounding box center [70, 188] width 26 height 26
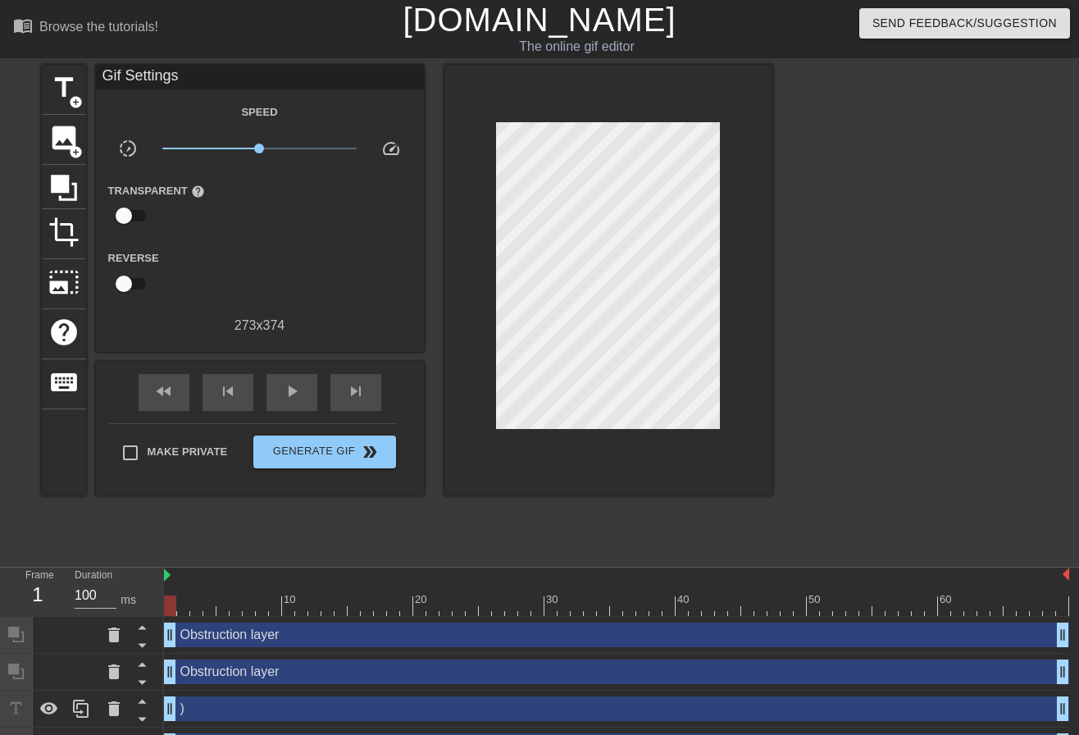
scroll to position [2, 2]
type textarea ")"
click at [73, 185] on icon at bounding box center [63, 187] width 31 height 31
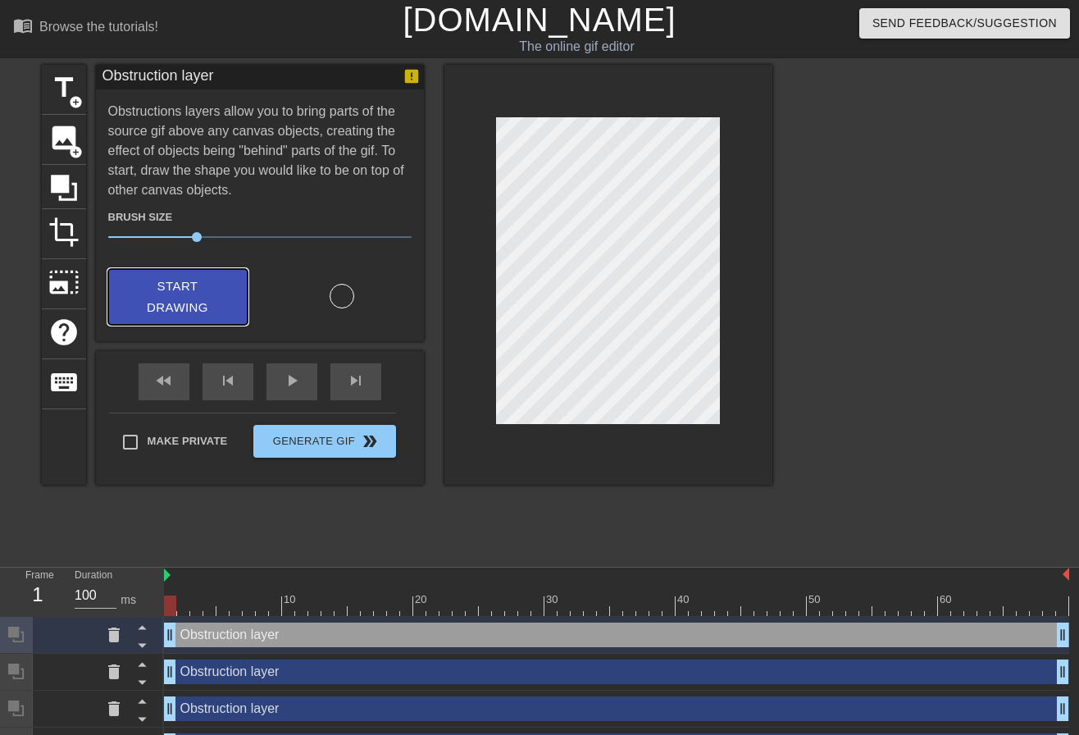
click at [180, 304] on span "Start Drawing" at bounding box center [178, 296] width 100 height 43
click at [334, 293] on div at bounding box center [342, 296] width 25 height 25
drag, startPoint x: 197, startPoint y: 239, endPoint x: 216, endPoint y: 247, distance: 21.3
click at [216, 247] on div "Brush Size 36" at bounding box center [260, 230] width 328 height 46
click at [430, 127] on div "title add_circle image add_circle crop photo_size_select_large help keyboard Ob…" at bounding box center [407, 275] width 731 height 420
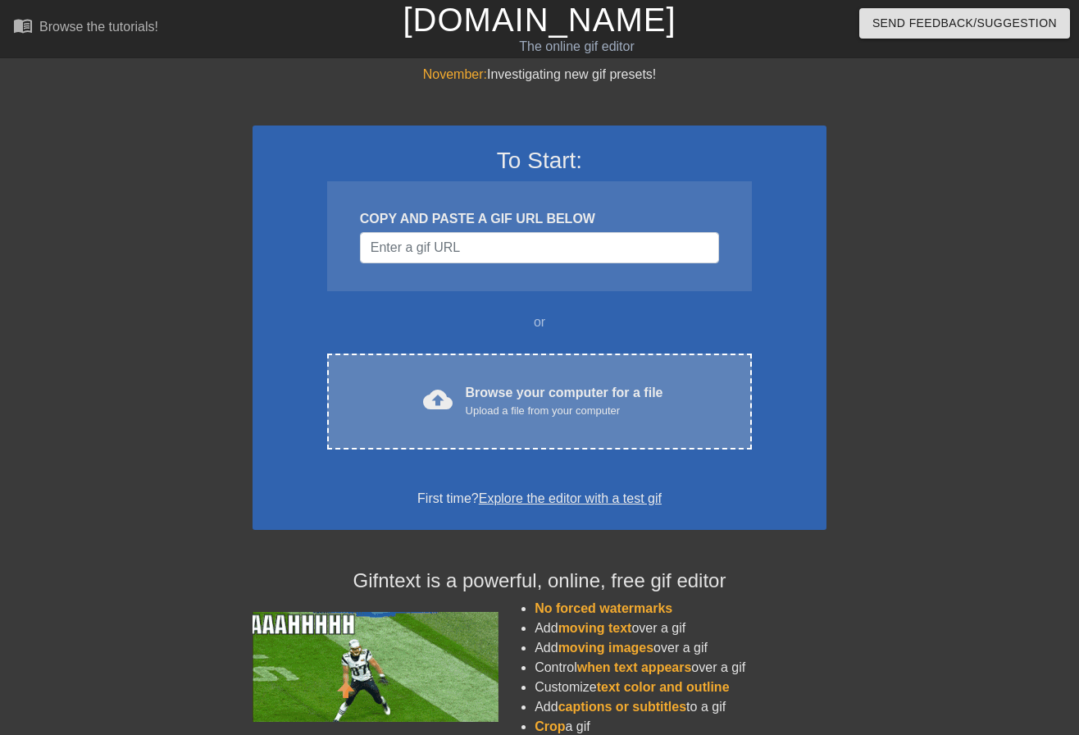
click at [520, 406] on div "Upload a file from your computer" at bounding box center [565, 411] width 198 height 16
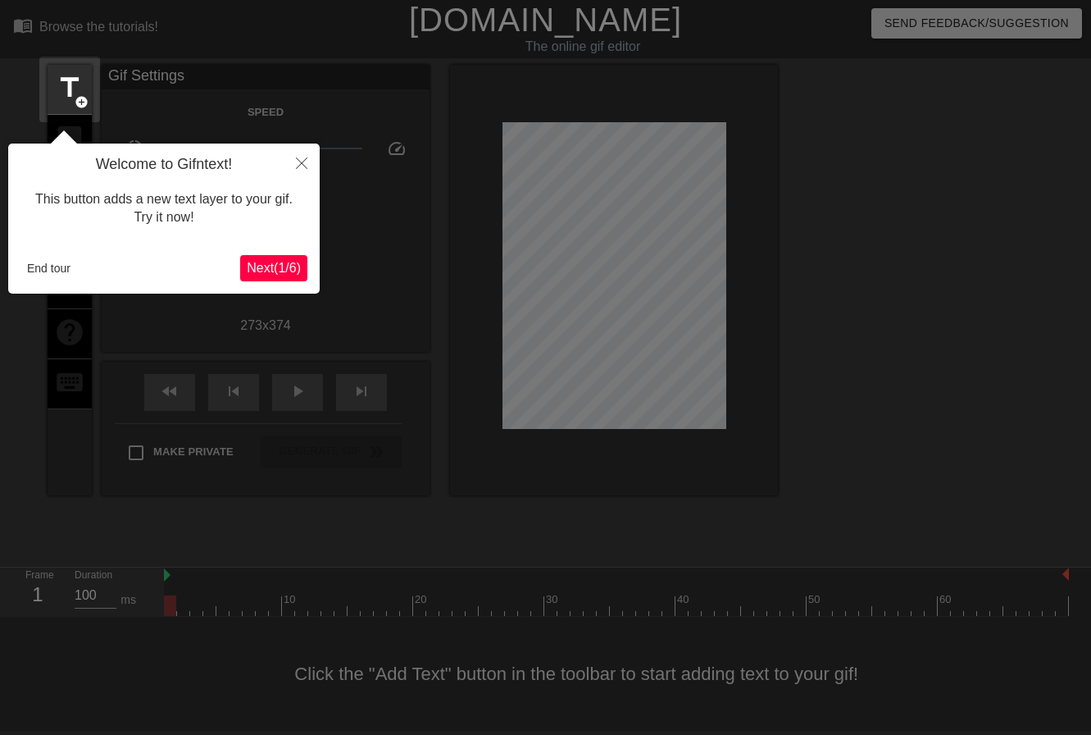
click at [286, 275] on span "Next ( 1 / 6 )" at bounding box center [274, 268] width 54 height 14
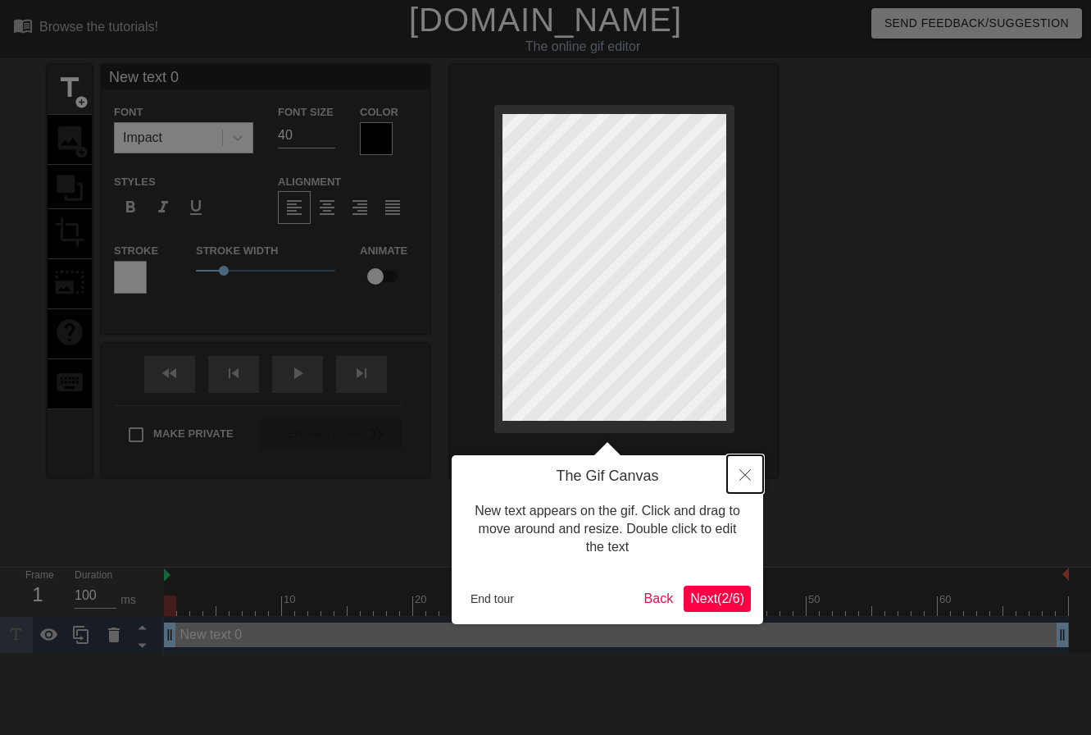
click at [750, 468] on button "Close" at bounding box center [745, 474] width 36 height 38
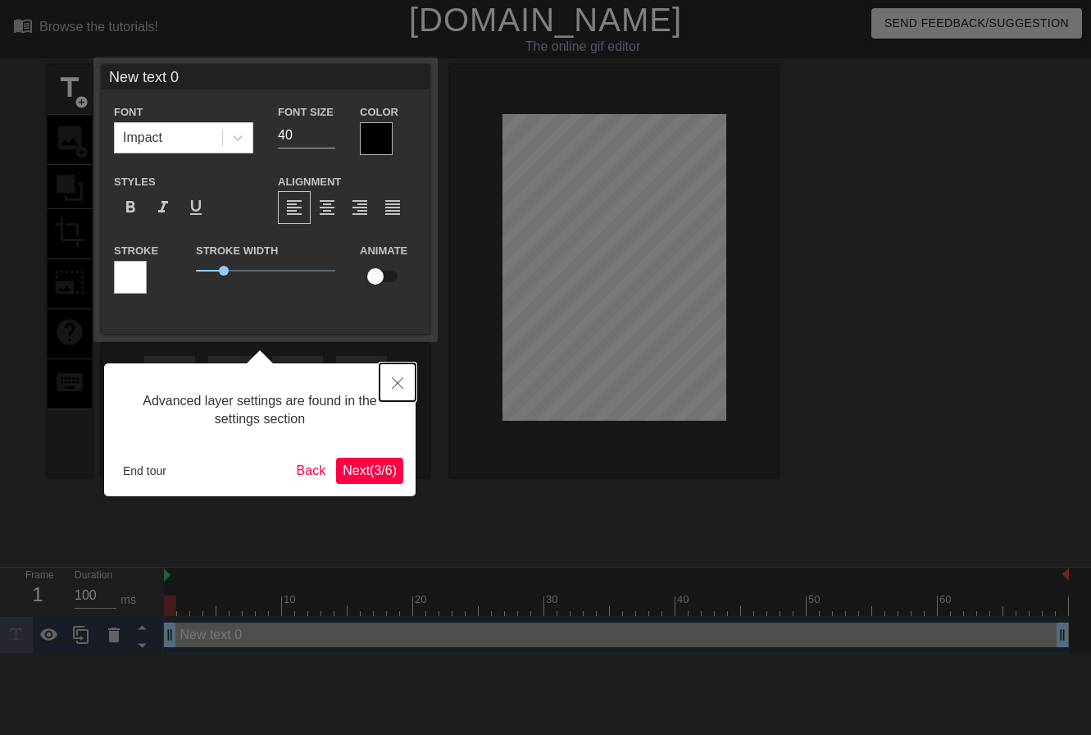
click at [396, 390] on button "Close" at bounding box center [398, 382] width 36 height 38
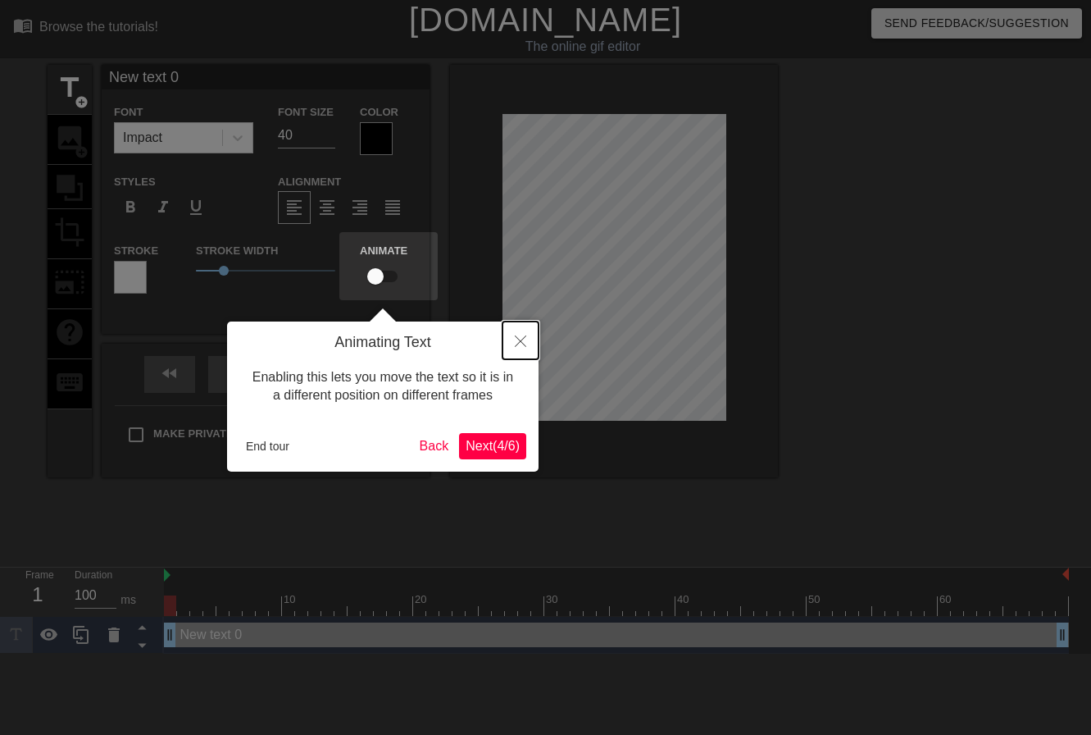
click at [526, 339] on button "Close" at bounding box center [521, 340] width 36 height 38
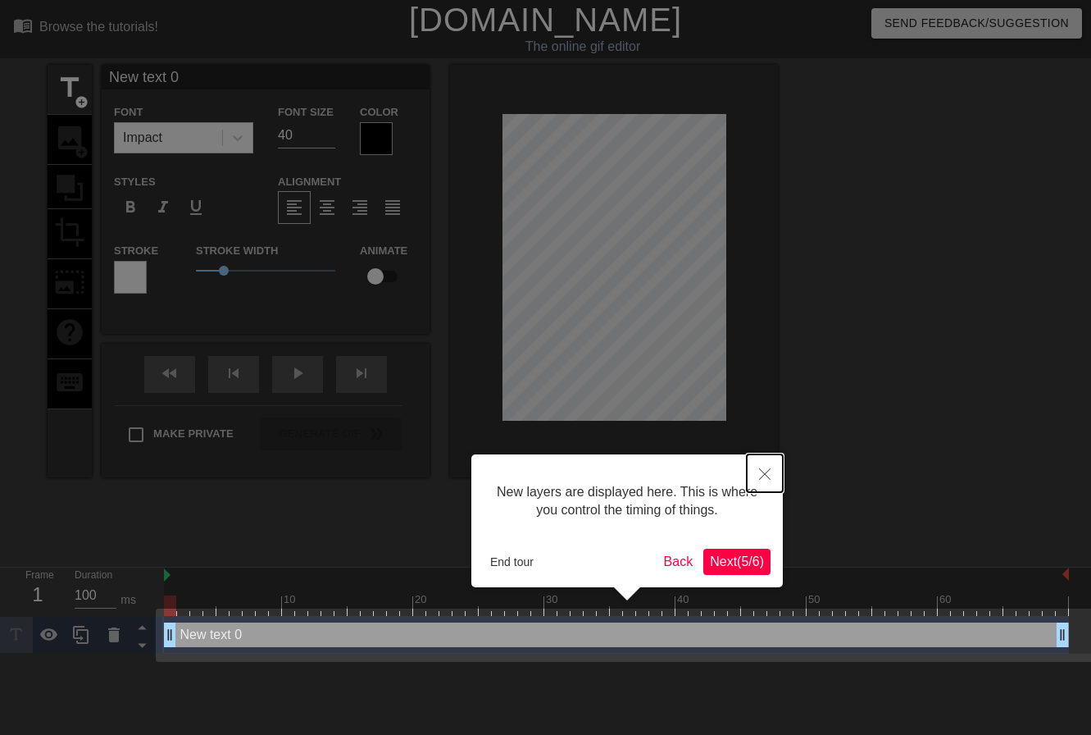
click at [755, 470] on button "Close" at bounding box center [765, 473] width 36 height 38
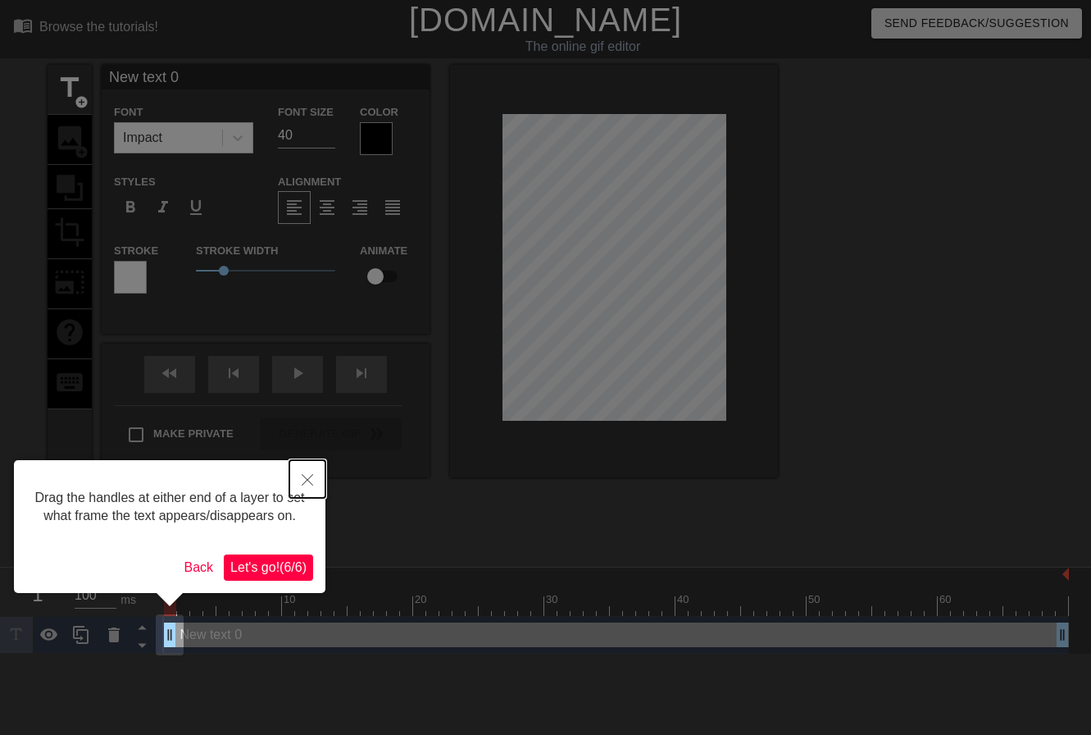
click at [310, 472] on button "Close" at bounding box center [307, 479] width 36 height 38
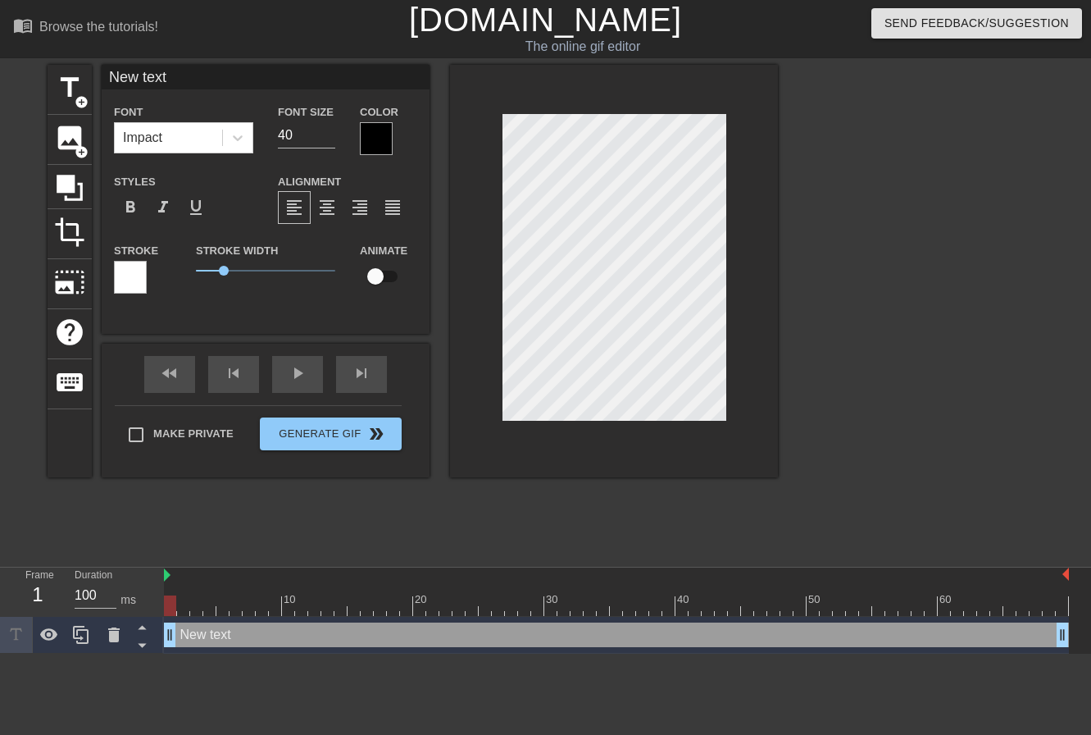
type input "New text"
type textarea "New text"
type input "New text"
type textarea "New text"
type input "New tex"
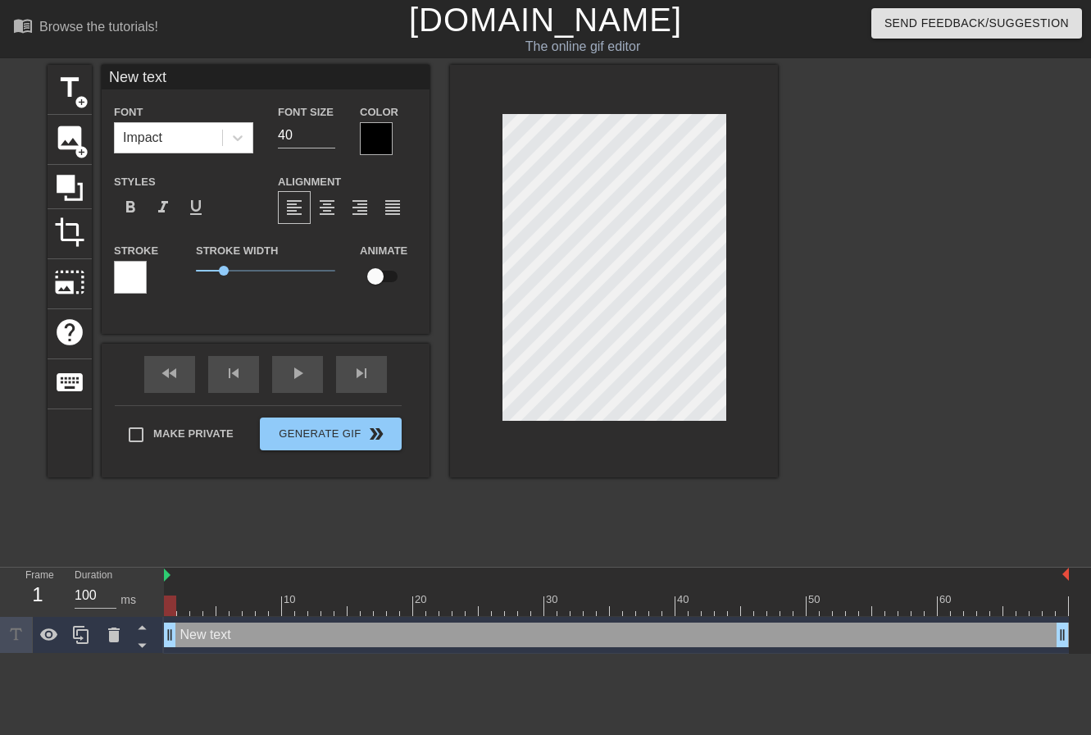
type textarea "New tex"
type input "New te"
type textarea "New te"
type input "New t"
type textarea "New t"
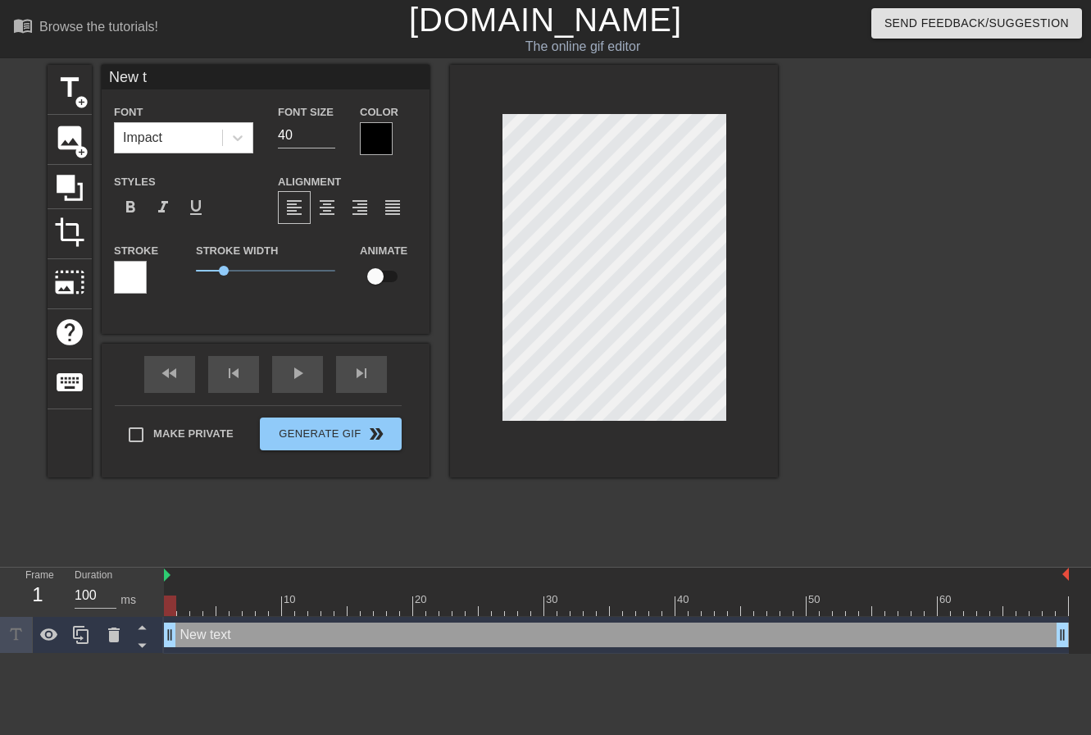
type input "New"
type textarea "New"
type input "New"
type textarea "New"
type input "Ne"
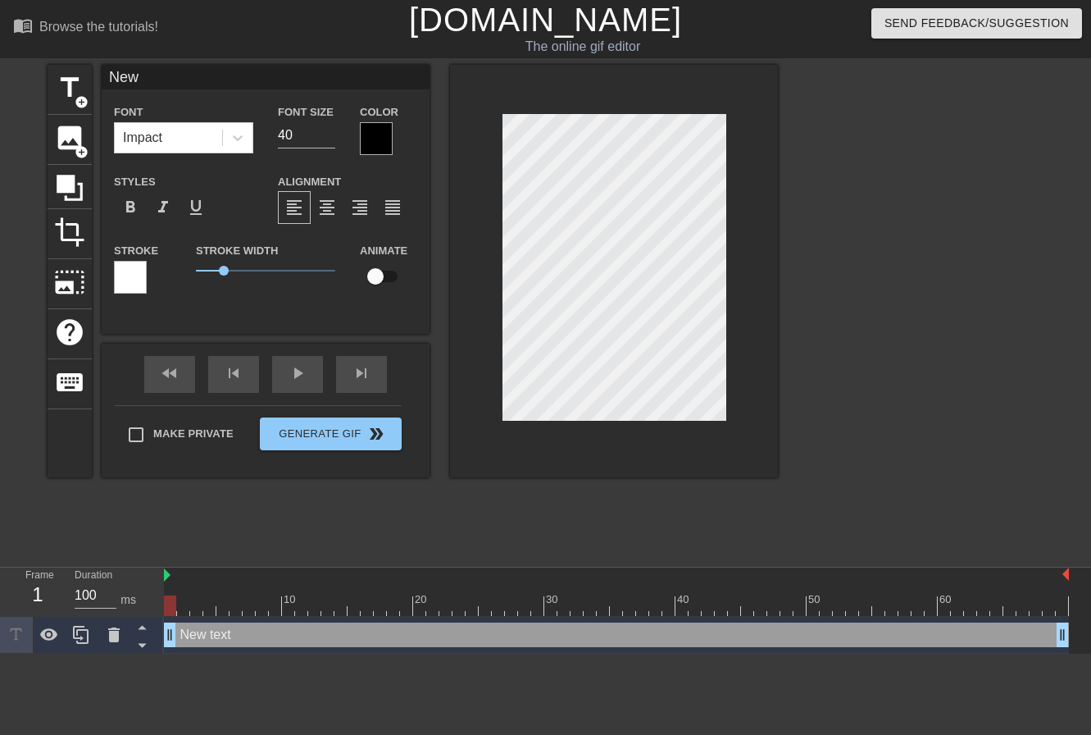
type textarea "Ne"
type input "N"
type textarea "N"
click at [68, 148] on span "image" at bounding box center [69, 137] width 31 height 31
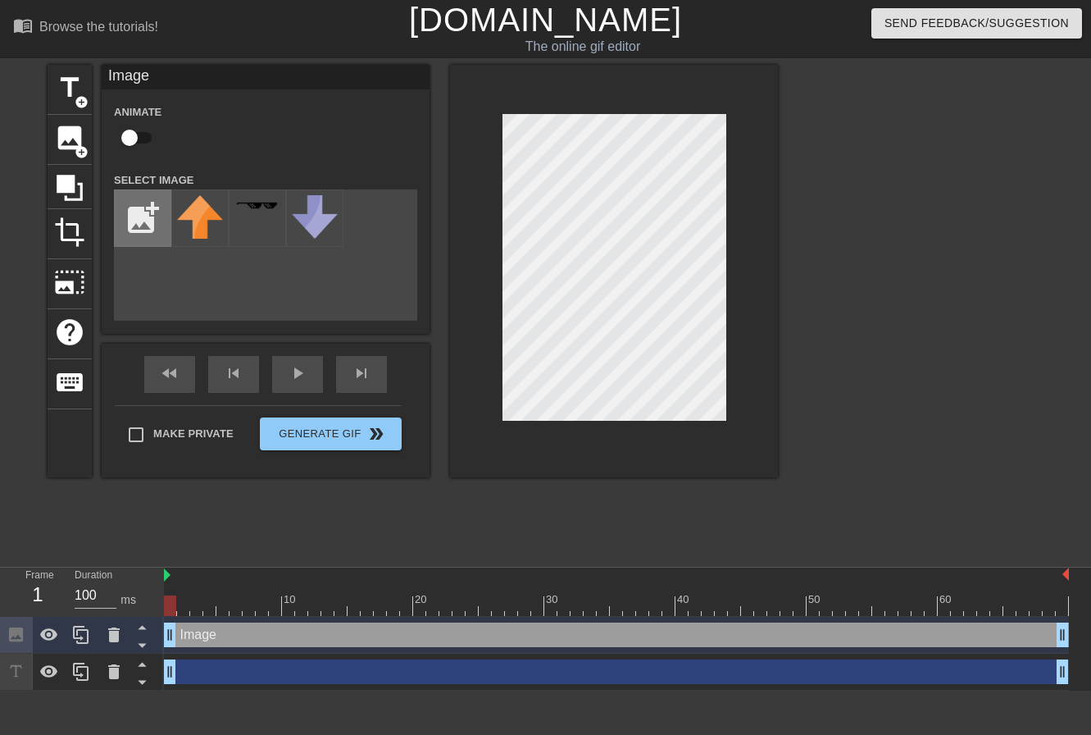
click at [139, 208] on input "file" at bounding box center [143, 218] width 56 height 56
type input "C:\fakepath\images.png"
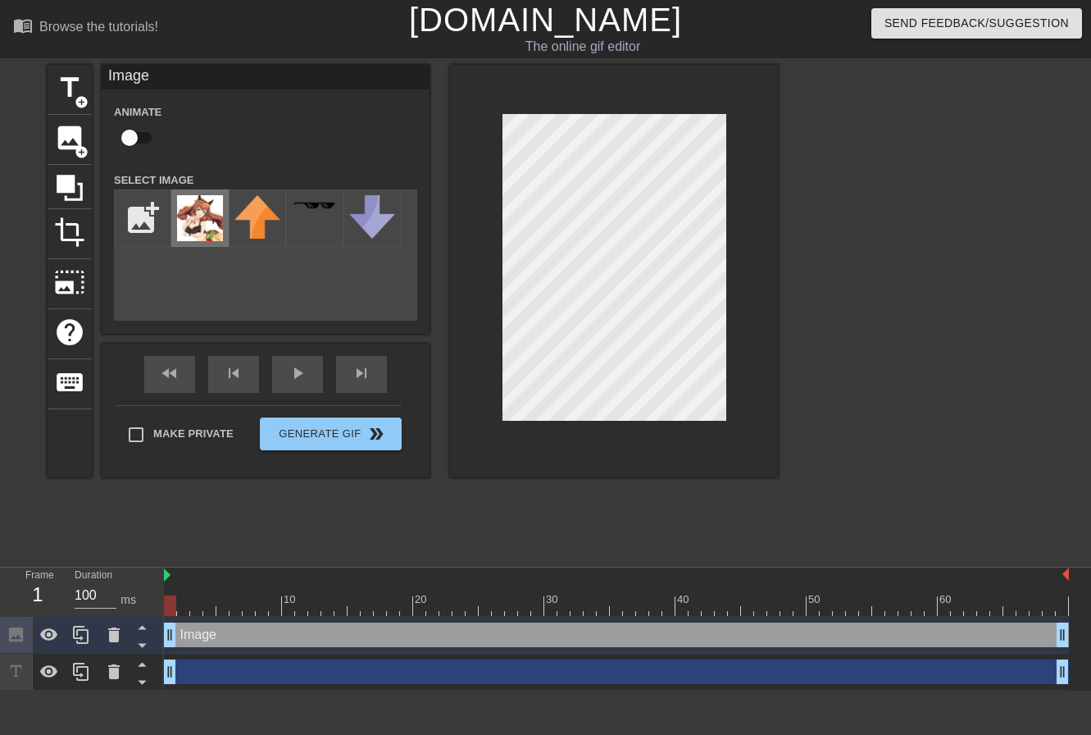
click at [208, 223] on img at bounding box center [200, 218] width 46 height 46
click at [501, 193] on div at bounding box center [614, 271] width 328 height 412
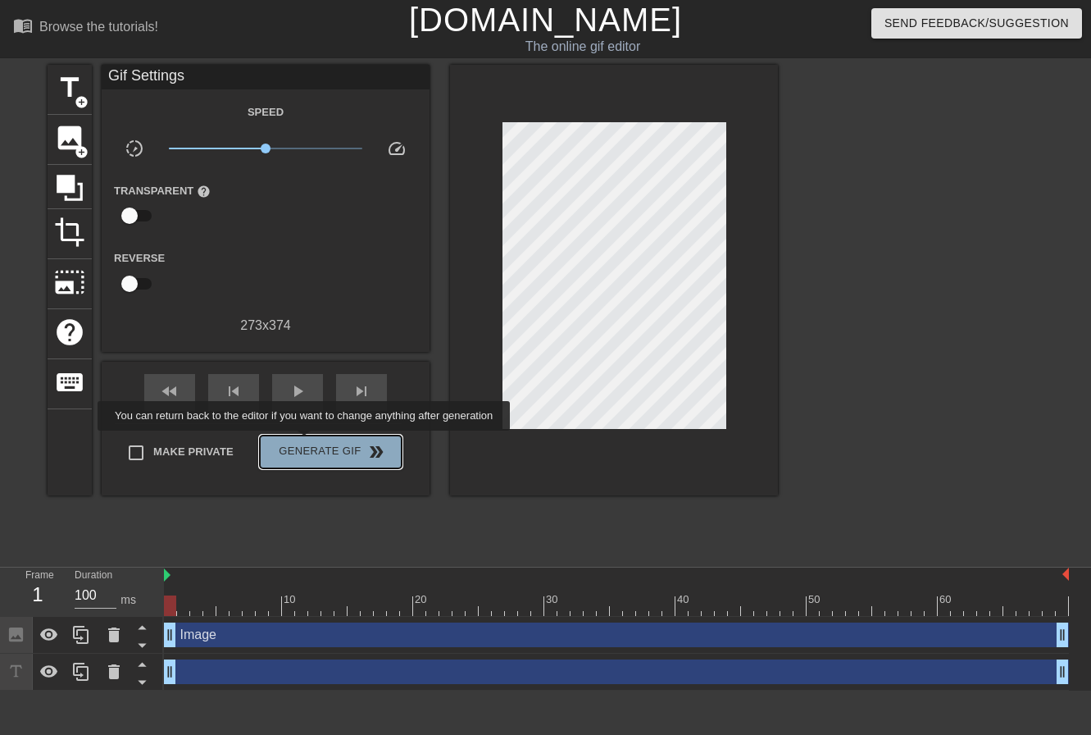
click at [306, 442] on span "Generate Gif double_arrow" at bounding box center [330, 452] width 129 height 20
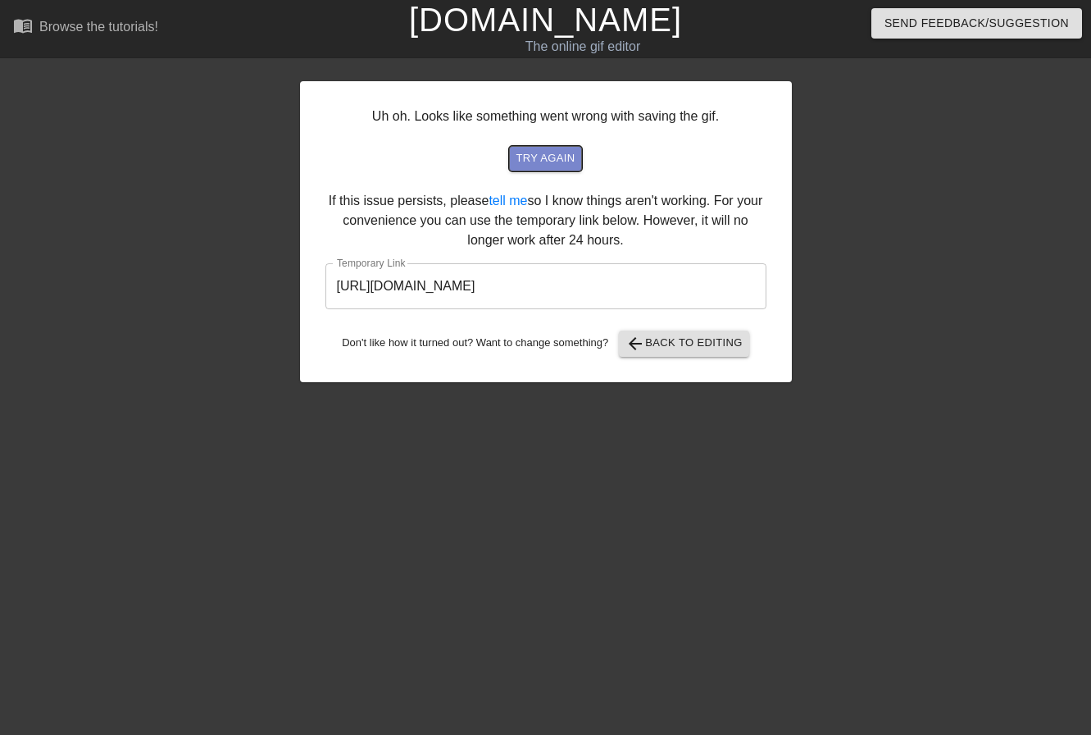
click at [533, 153] on span "try again" at bounding box center [545, 158] width 59 height 19
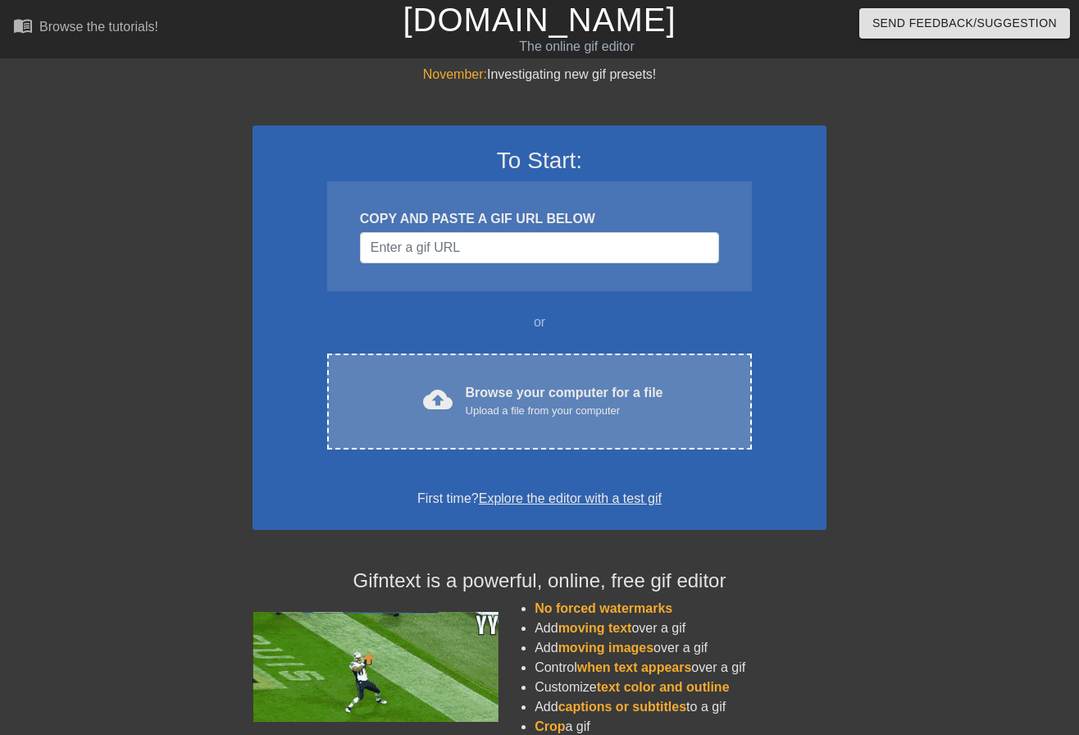
click at [545, 393] on div "Browse your computer for a file Upload a file from your computer" at bounding box center [565, 401] width 198 height 36
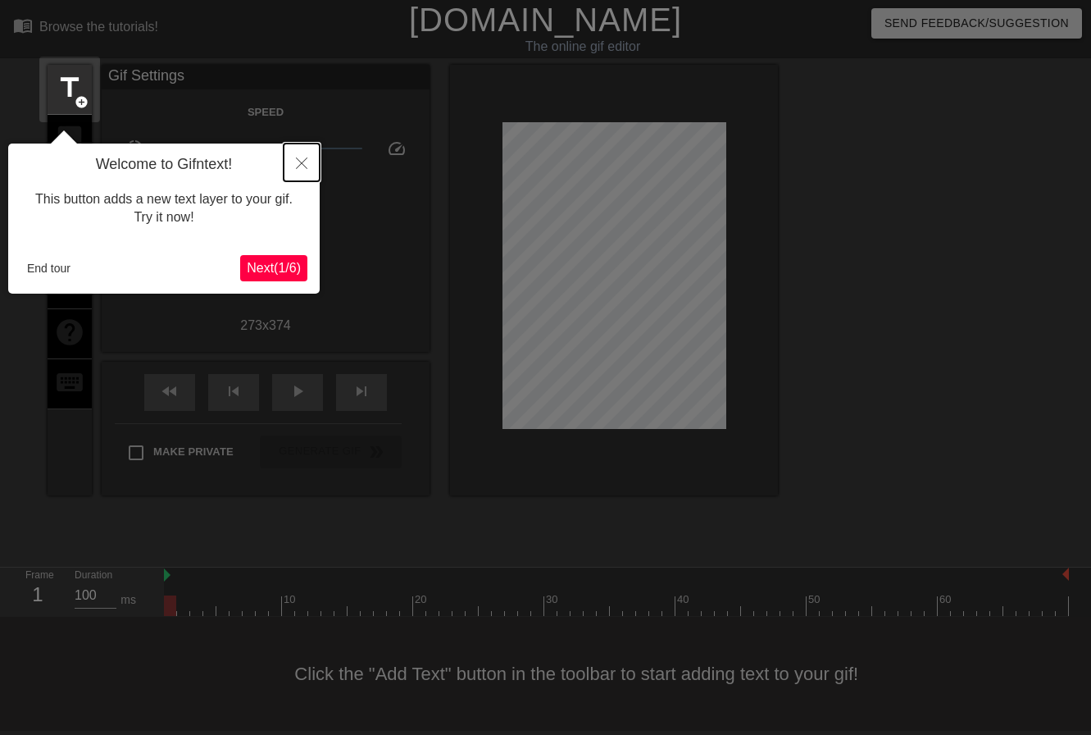
click at [298, 157] on button "Close" at bounding box center [302, 162] width 36 height 38
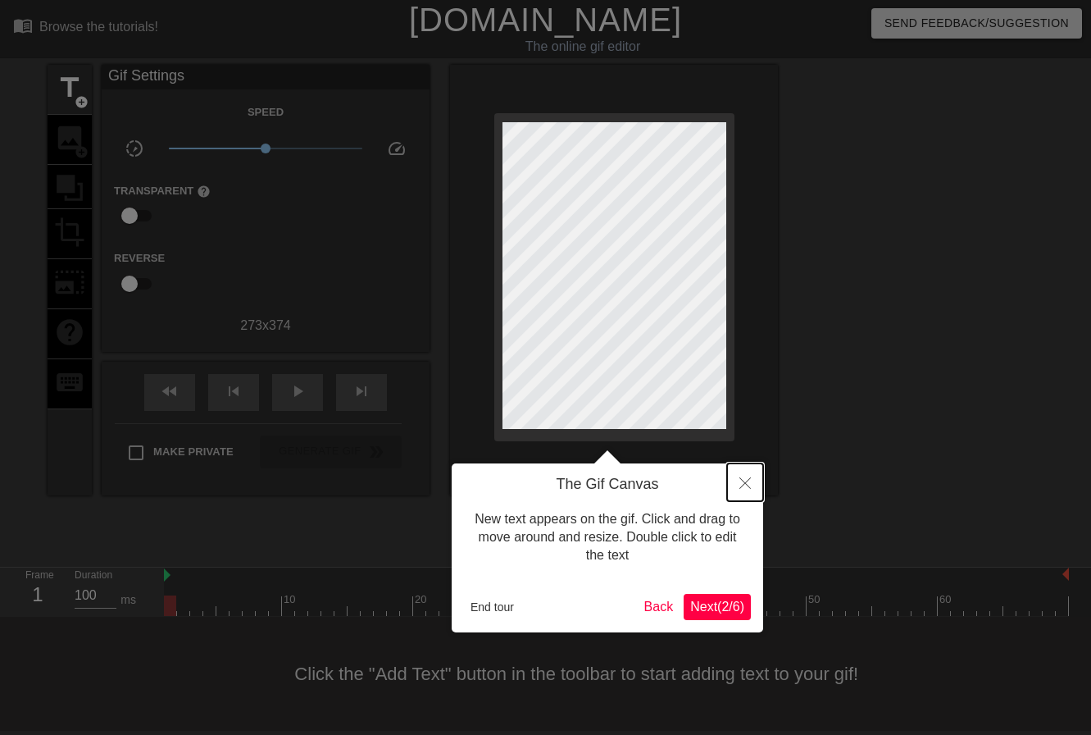
click at [750, 492] on button "Close" at bounding box center [745, 482] width 36 height 38
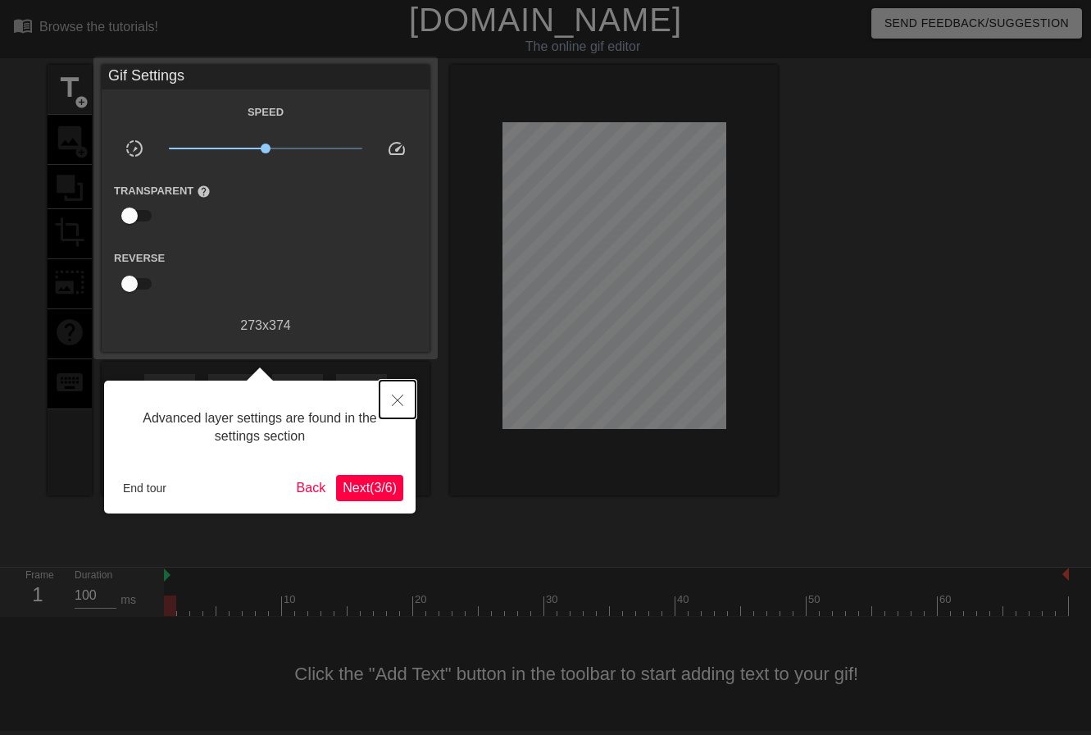
click at [404, 398] on button "Close" at bounding box center [398, 399] width 36 height 38
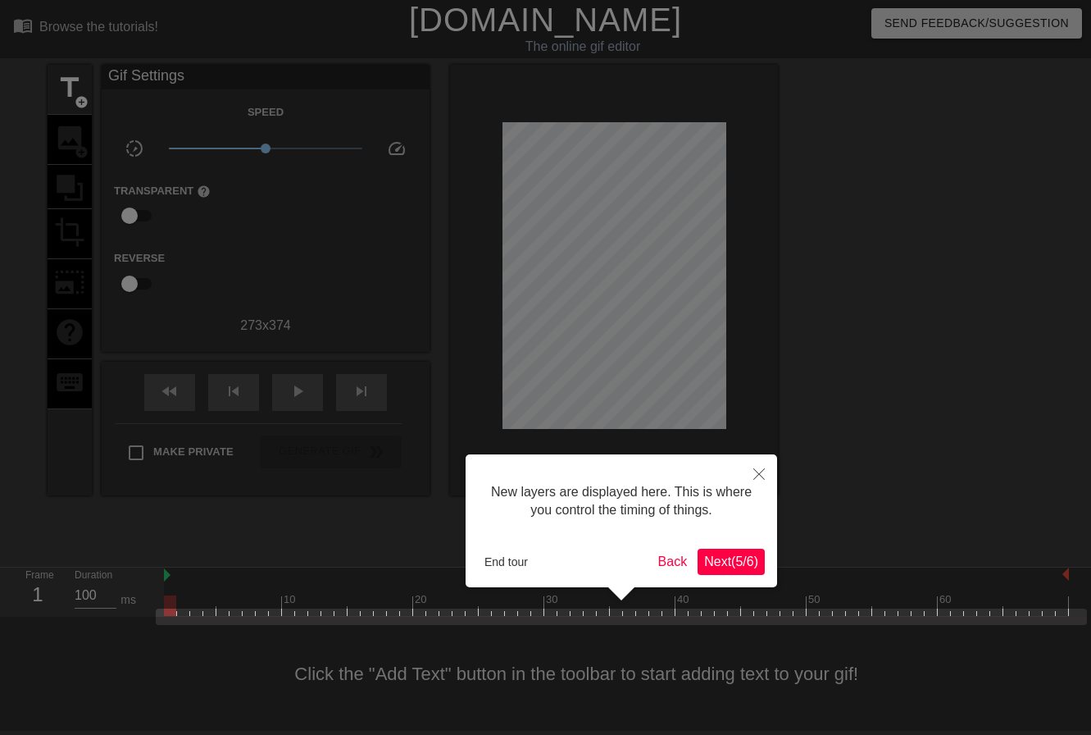
scroll to position [14, 0]
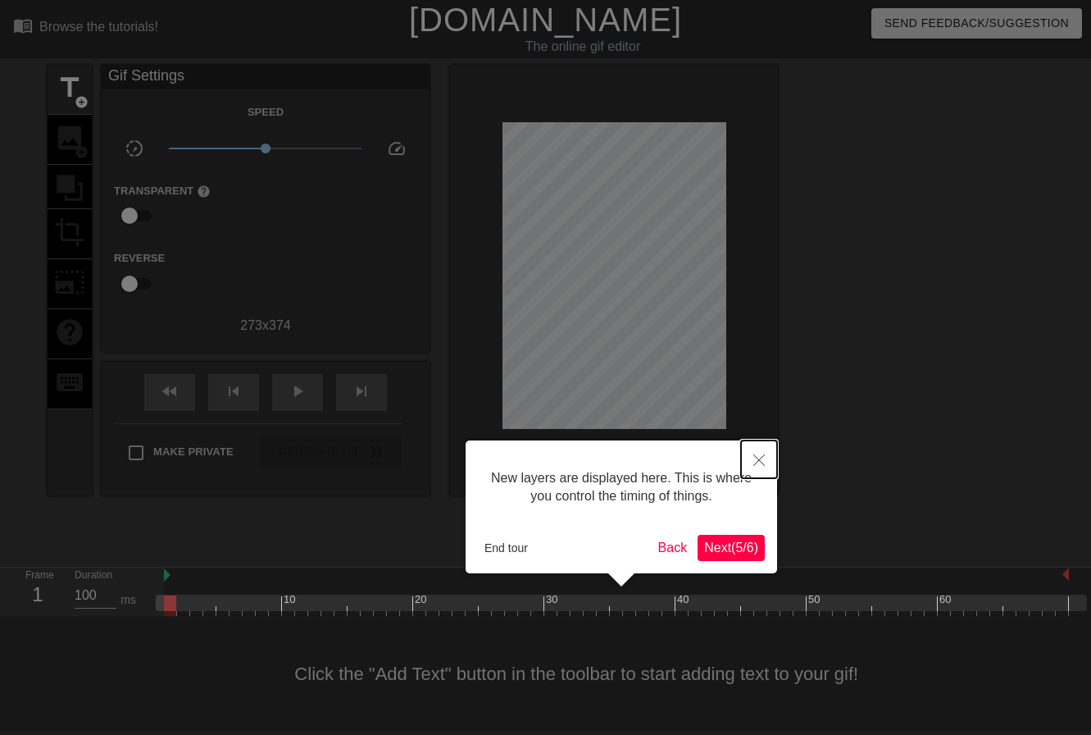
click at [762, 457] on icon "Close" at bounding box center [758, 459] width 11 height 11
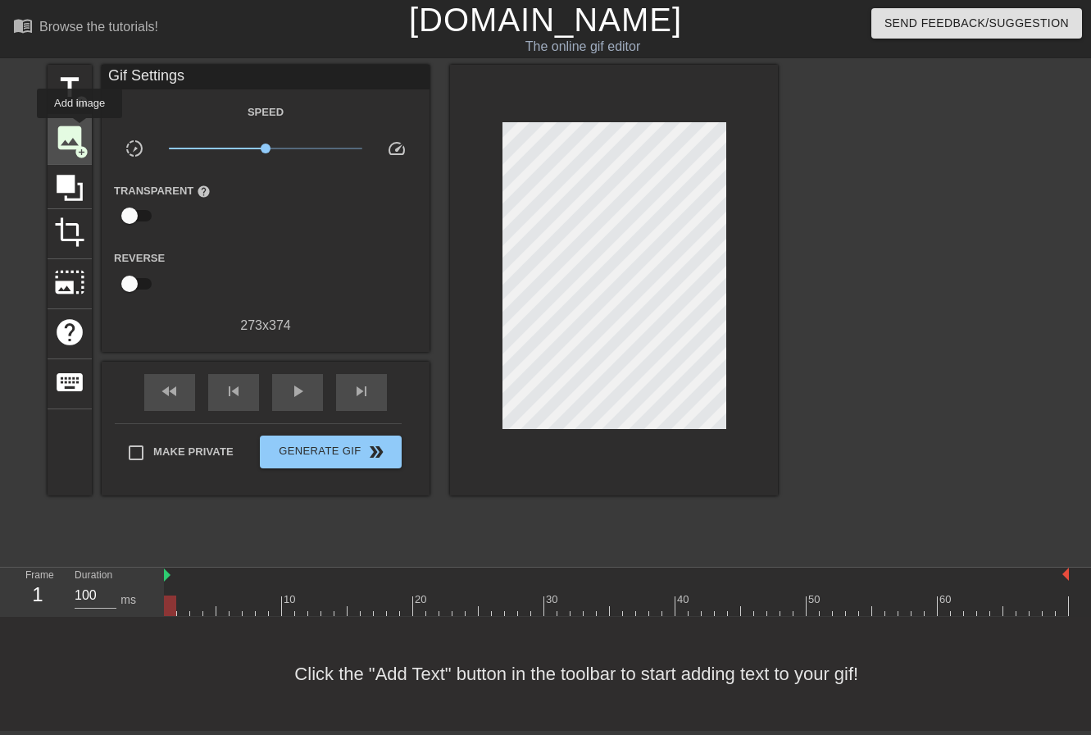
click at [80, 130] on span "image" at bounding box center [69, 137] width 31 height 31
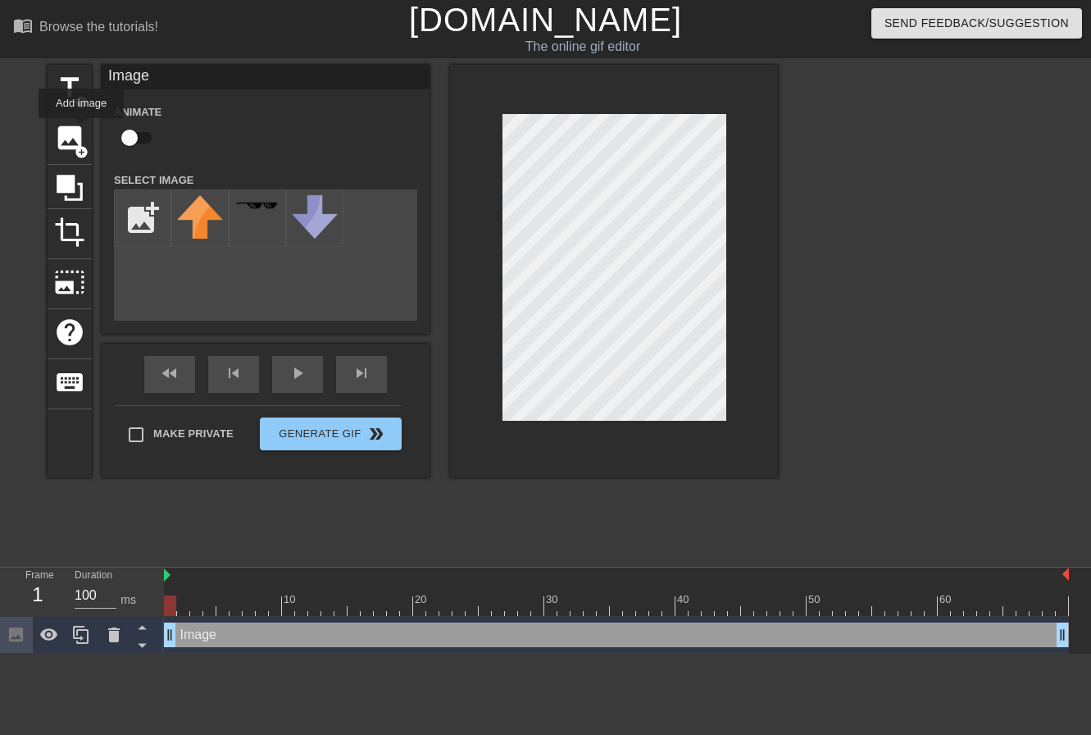
scroll to position [0, 0]
click at [149, 209] on input "file" at bounding box center [143, 218] width 56 height 56
type input "C:\fakepath\images.png"
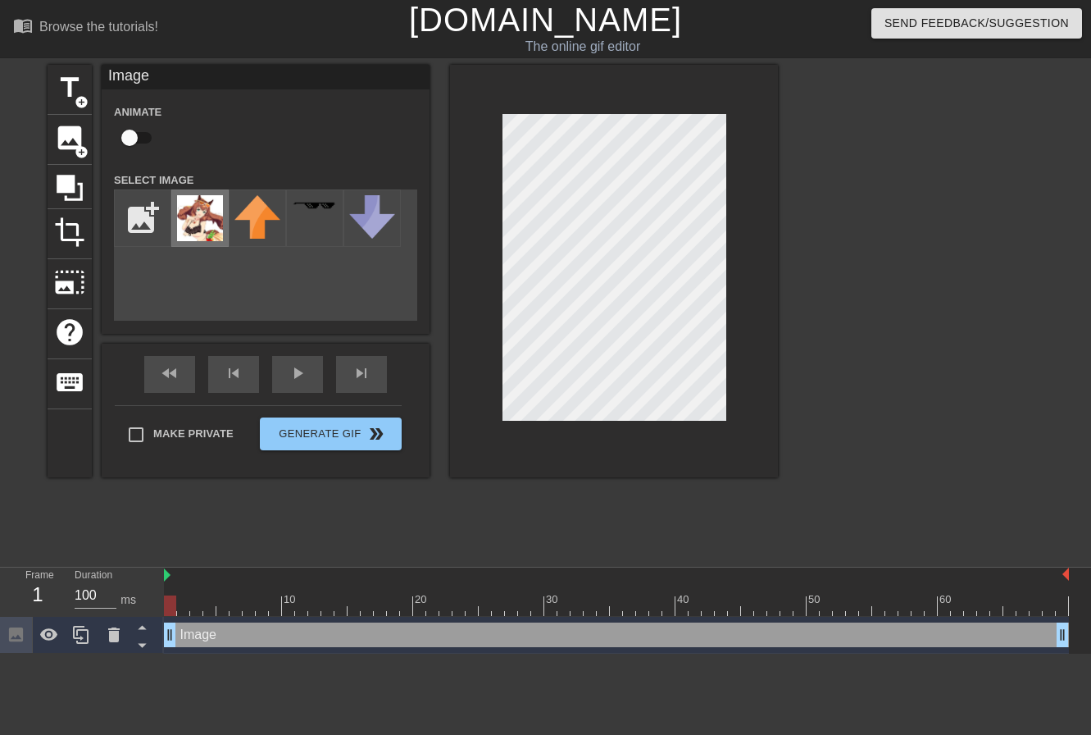
click at [212, 217] on img at bounding box center [200, 218] width 46 height 46
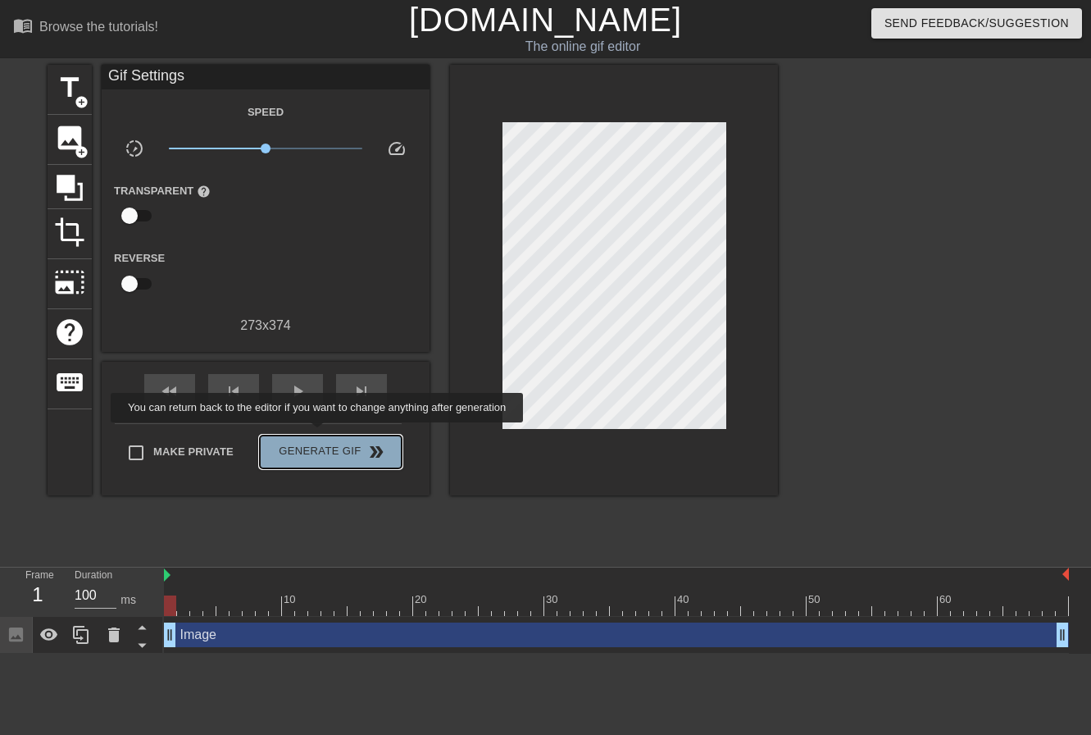
click at [319, 435] on button "Generate Gif double_arrow" at bounding box center [331, 451] width 142 height 33
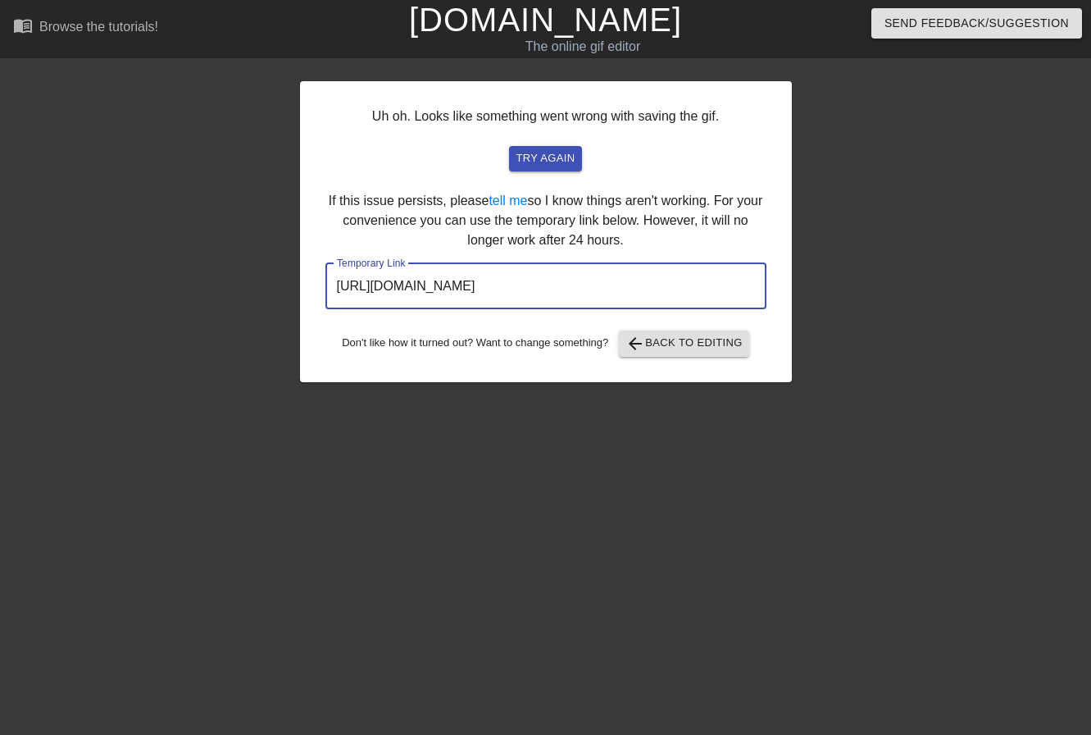
drag, startPoint x: 670, startPoint y: 281, endPoint x: 249, endPoint y: 280, distance: 420.6
click at [249, 280] on div "Uh oh. Looks like something went wrong with saving the gif. try again If this i…" at bounding box center [545, 311] width 1091 height 492
